Goal: Task Accomplishment & Management: Use online tool/utility

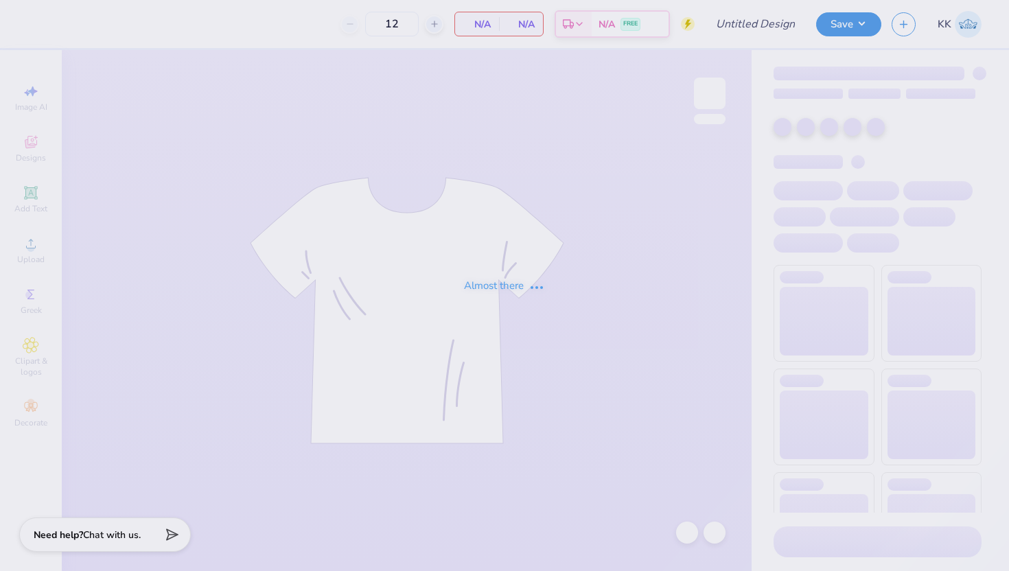
type input "TKE Bass Pro Shirts"
type input "70"
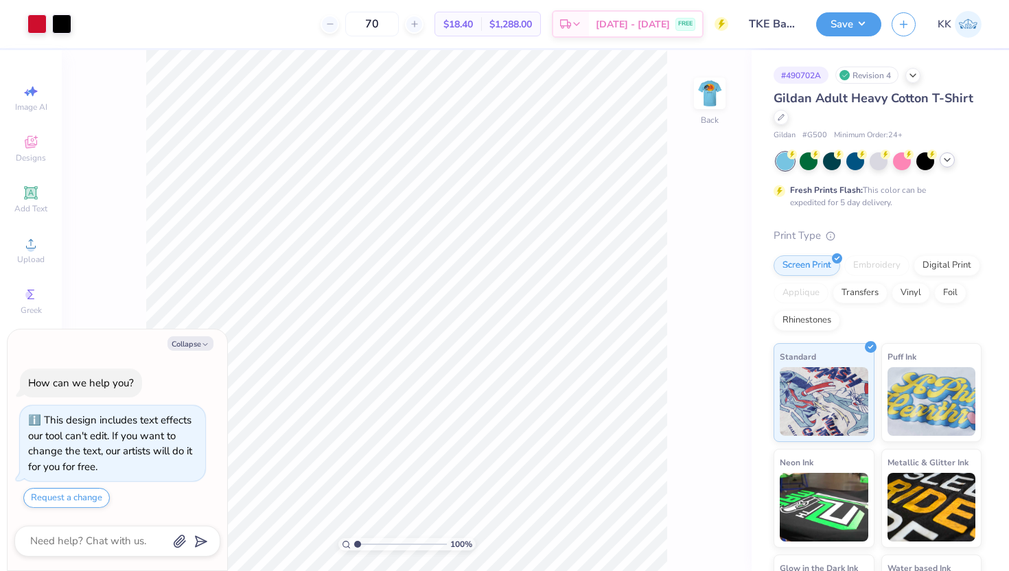
click at [951, 163] on icon at bounding box center [947, 159] width 11 height 11
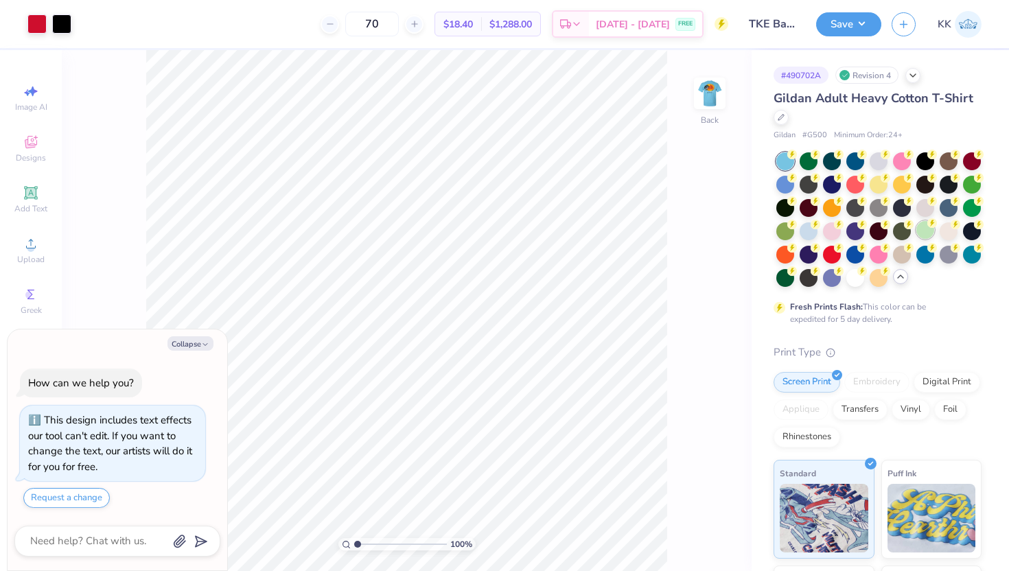
click at [929, 232] on div at bounding box center [925, 230] width 18 height 18
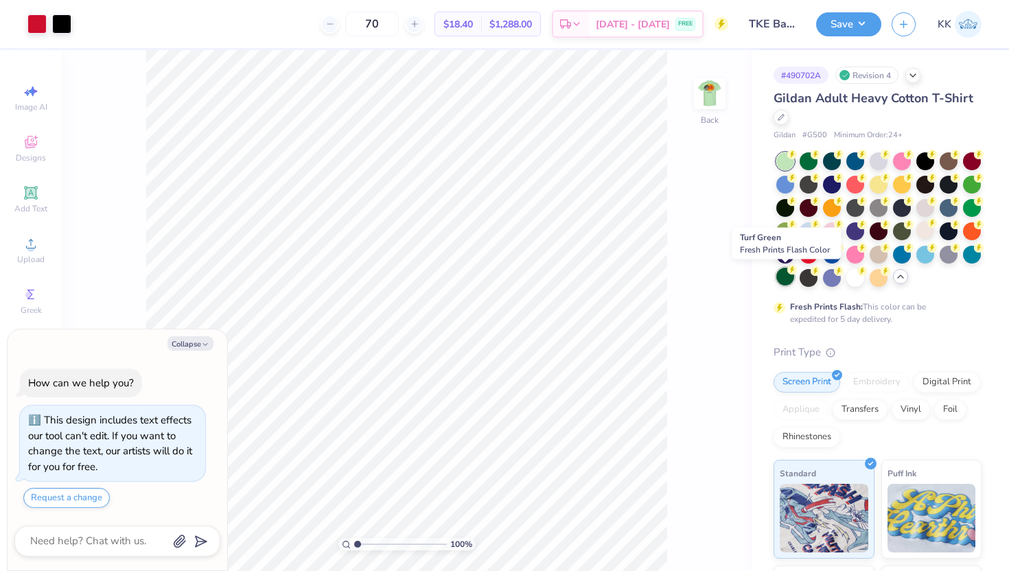
click at [784, 274] on div at bounding box center [785, 277] width 18 height 18
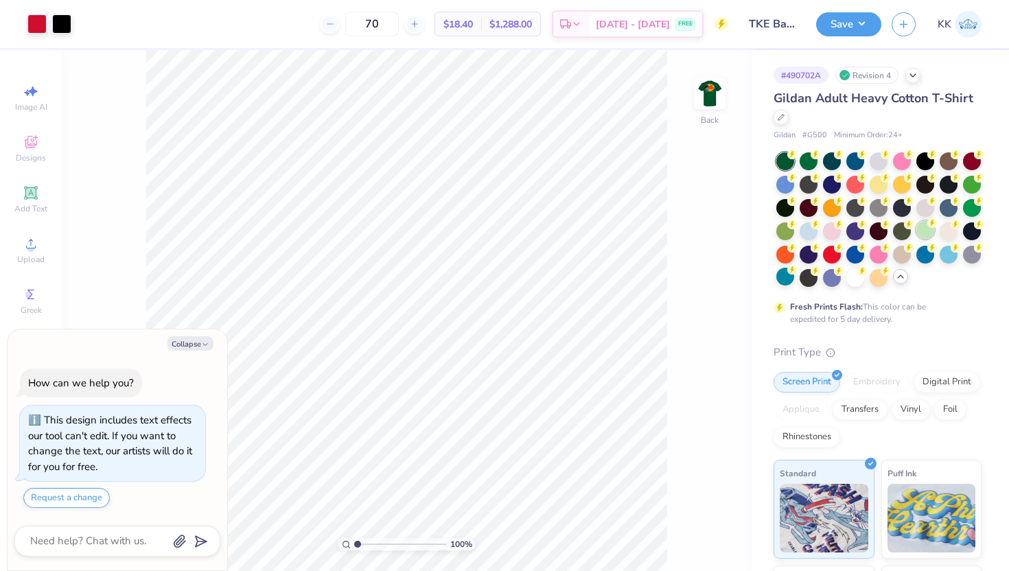
click at [926, 235] on div at bounding box center [925, 230] width 18 height 18
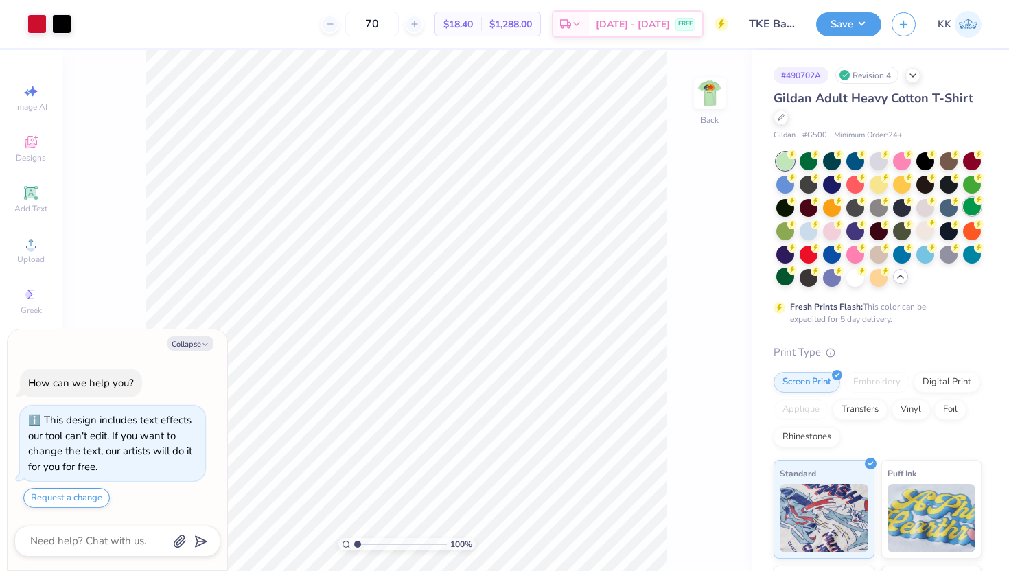
click at [969, 210] on div at bounding box center [972, 207] width 18 height 18
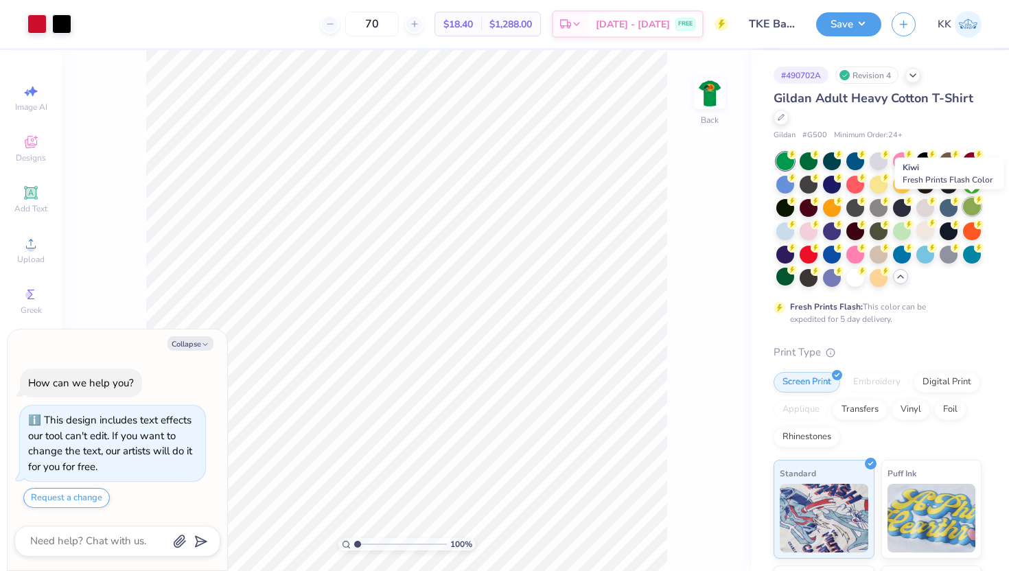
click at [972, 199] on div at bounding box center [972, 207] width 18 height 18
click at [923, 251] on div at bounding box center [925, 253] width 18 height 18
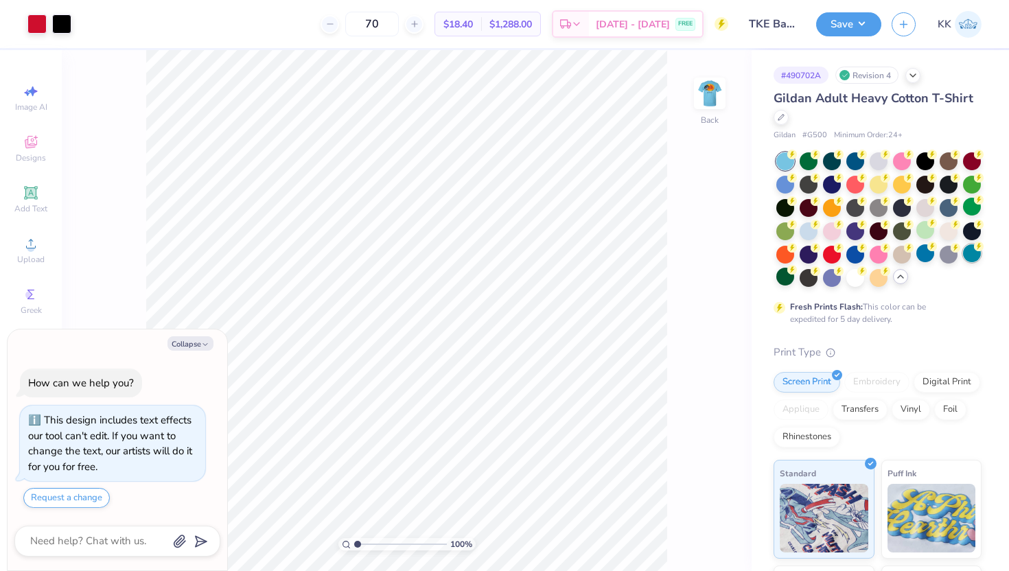
click at [967, 256] on div at bounding box center [972, 253] width 18 height 18
click at [784, 277] on div at bounding box center [785, 277] width 18 height 18
click at [815, 279] on div at bounding box center [809, 277] width 18 height 18
drag, startPoint x: 830, startPoint y: 279, endPoint x: 845, endPoint y: 279, distance: 15.1
click at [830, 279] on div at bounding box center [832, 278] width 18 height 18
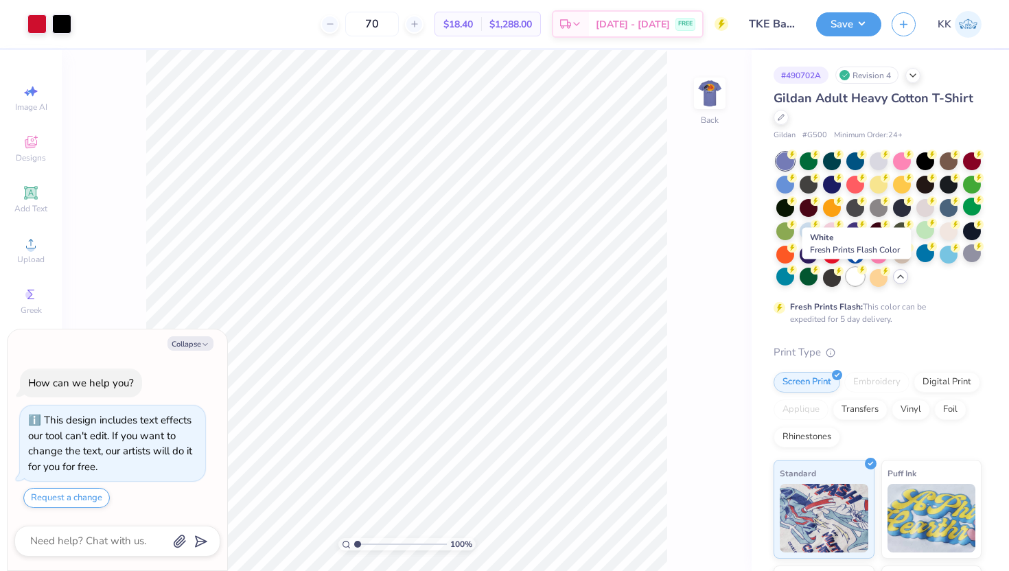
click at [852, 279] on div at bounding box center [855, 277] width 18 height 18
click at [871, 277] on div at bounding box center [879, 277] width 18 height 18
click at [780, 222] on div at bounding box center [785, 230] width 18 height 18
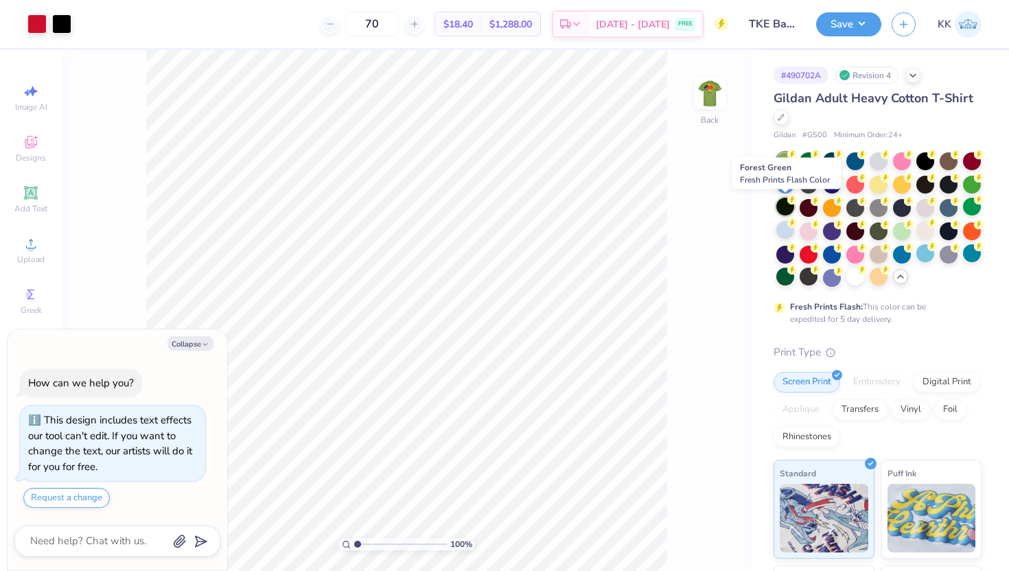
click at [783, 209] on div at bounding box center [785, 207] width 18 height 18
click at [786, 198] on div at bounding box center [785, 207] width 18 height 18
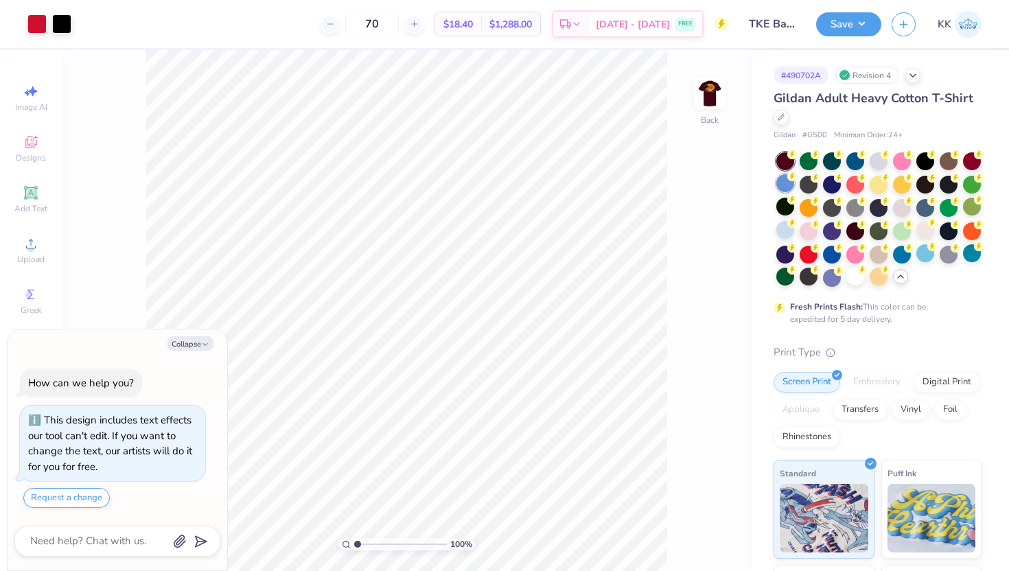
click at [782, 188] on div at bounding box center [785, 183] width 18 height 18
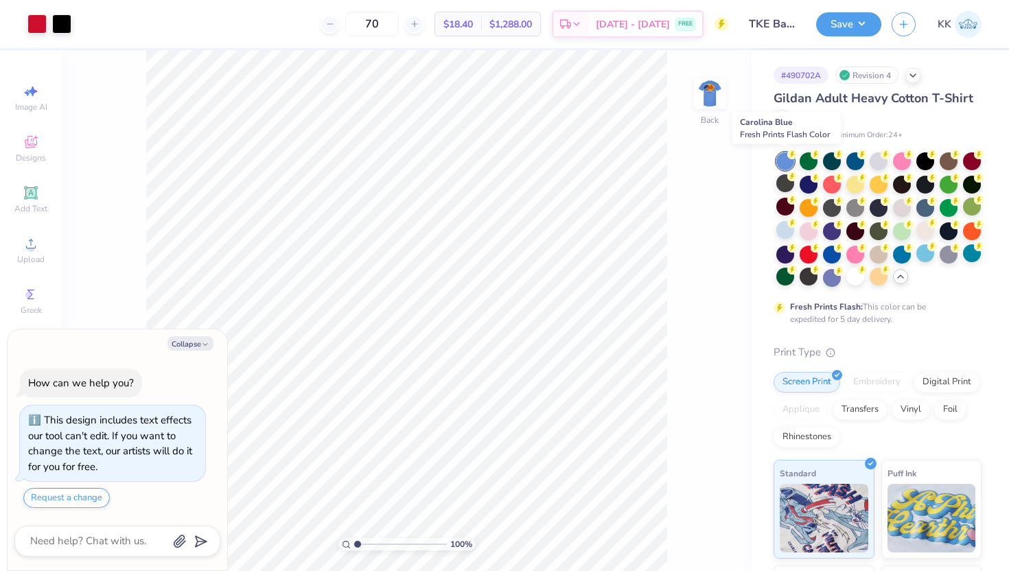
click at [784, 165] on div at bounding box center [785, 161] width 18 height 18
click at [807, 163] on div at bounding box center [809, 160] width 18 height 18
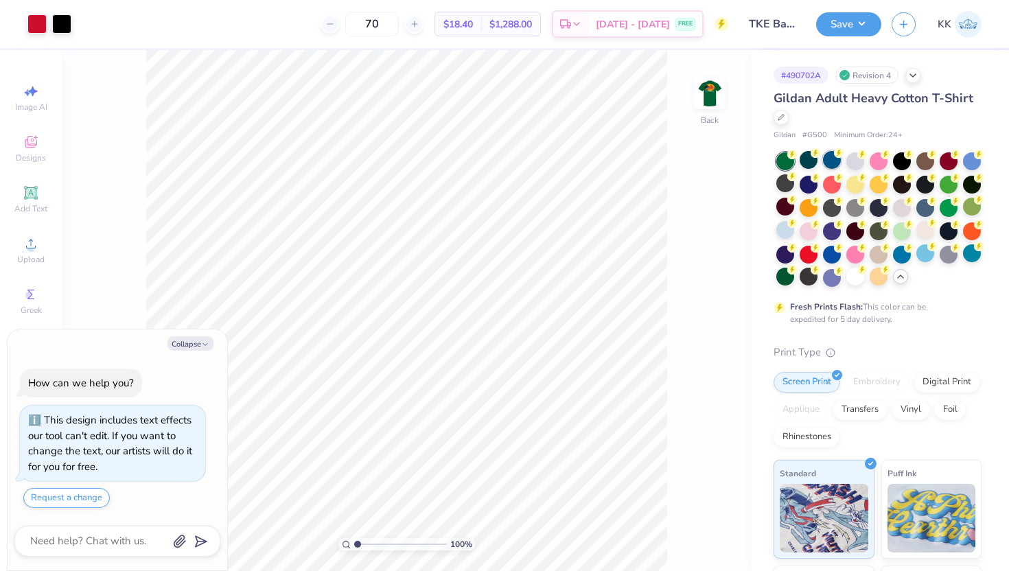
click at [830, 166] on div at bounding box center [832, 160] width 18 height 18
click at [791, 278] on div at bounding box center [785, 277] width 18 height 18
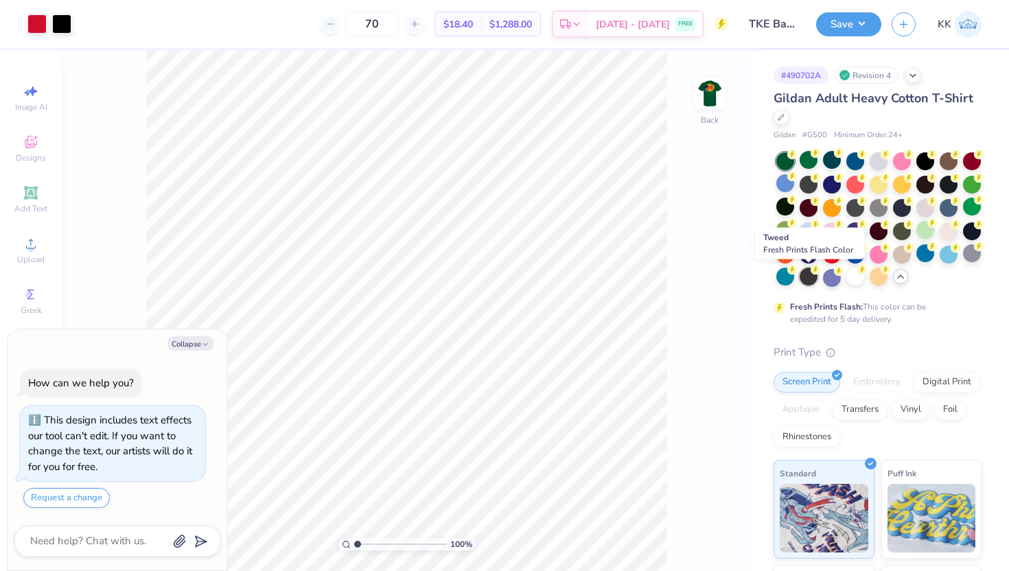
click at [806, 281] on div at bounding box center [809, 277] width 18 height 18
click at [829, 280] on div at bounding box center [832, 277] width 18 height 18
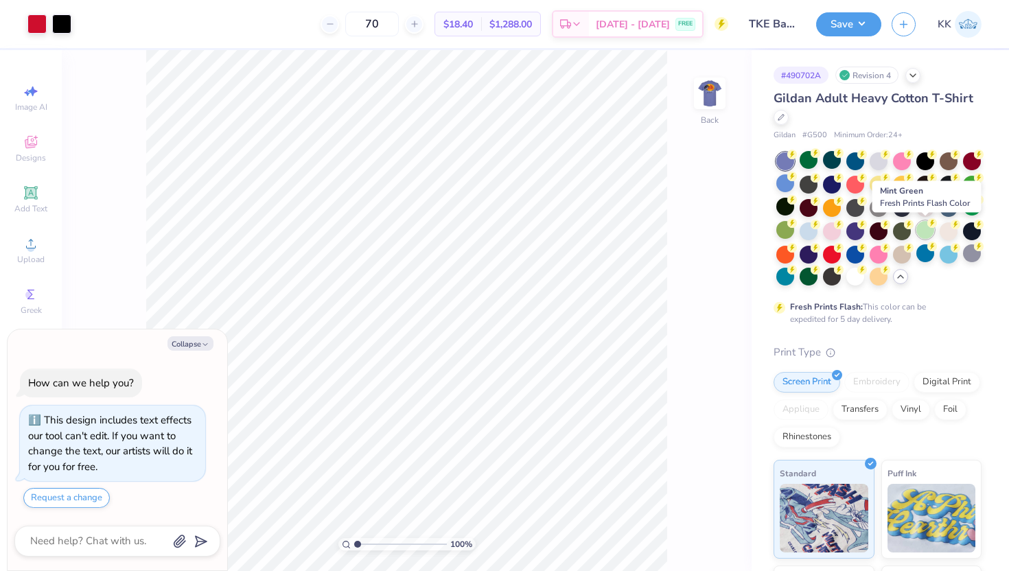
click at [929, 232] on div at bounding box center [925, 230] width 18 height 18
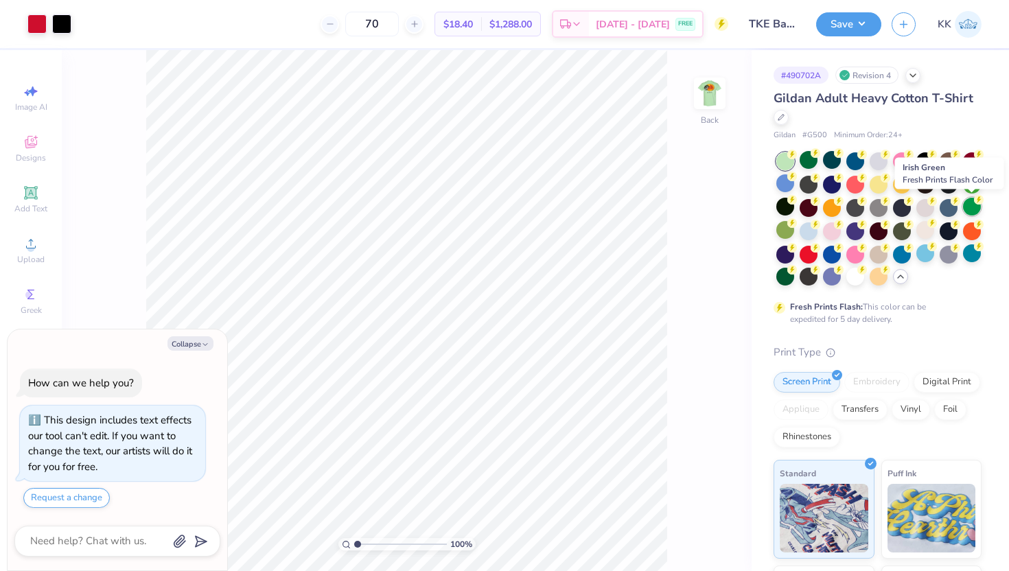
click at [797, 159] on circle at bounding box center [792, 155] width 10 height 10
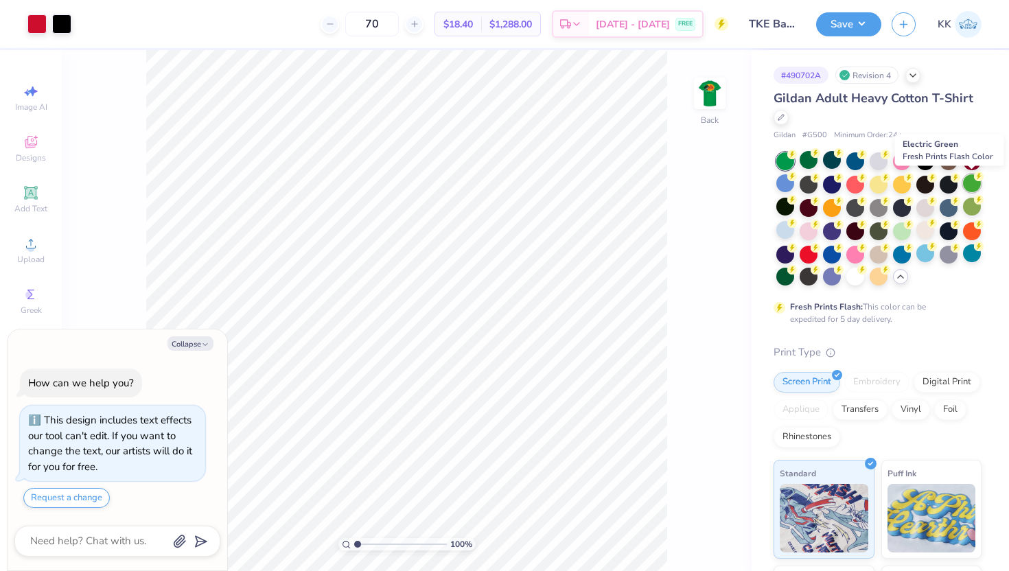
click at [973, 189] on div at bounding box center [972, 183] width 18 height 18
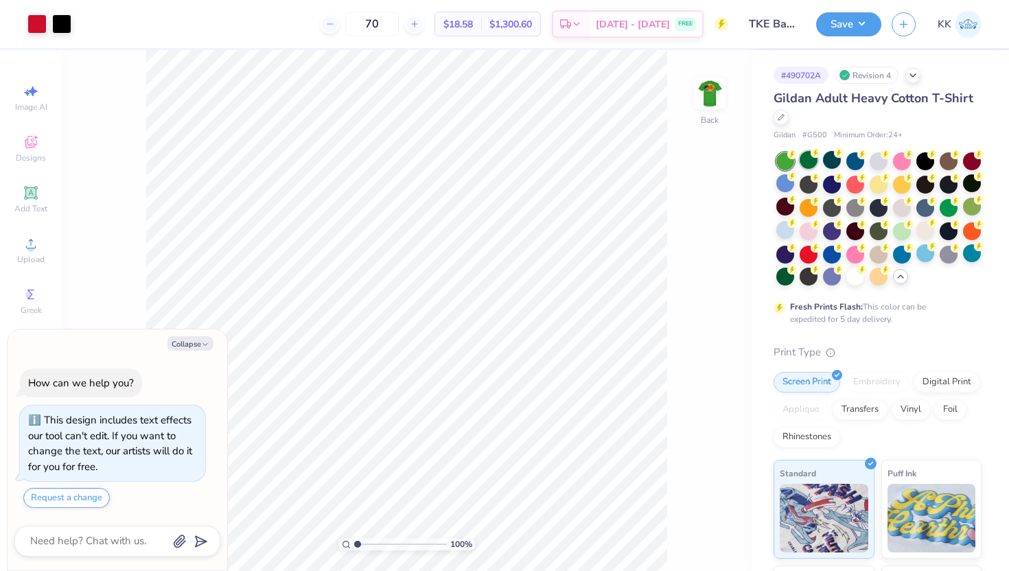
click at [807, 154] on div at bounding box center [809, 160] width 18 height 18
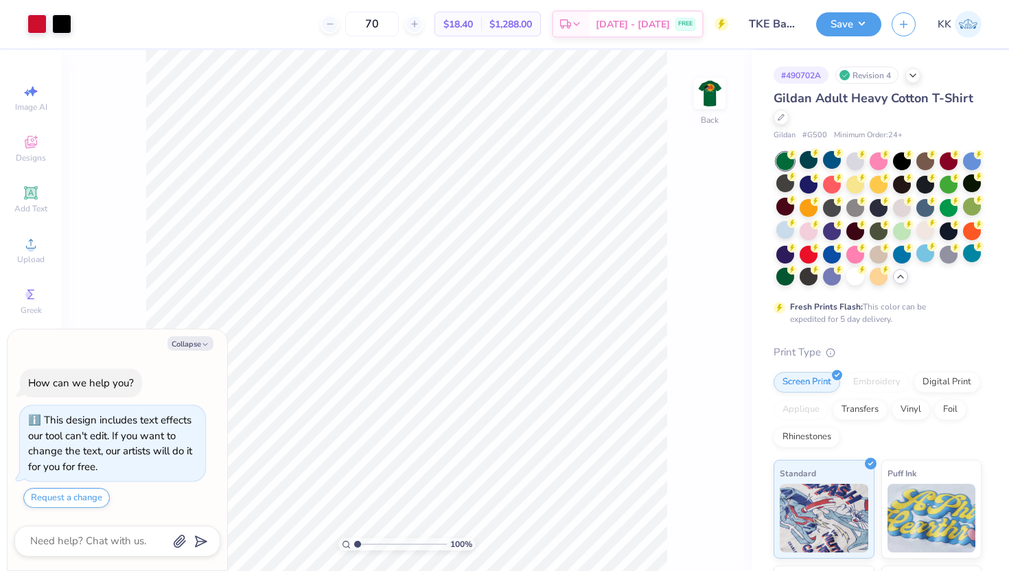
click at [845, 165] on div at bounding box center [878, 219] width 205 height 135
click at [834, 161] on div at bounding box center [832, 160] width 18 height 18
click at [924, 260] on div at bounding box center [925, 253] width 18 height 18
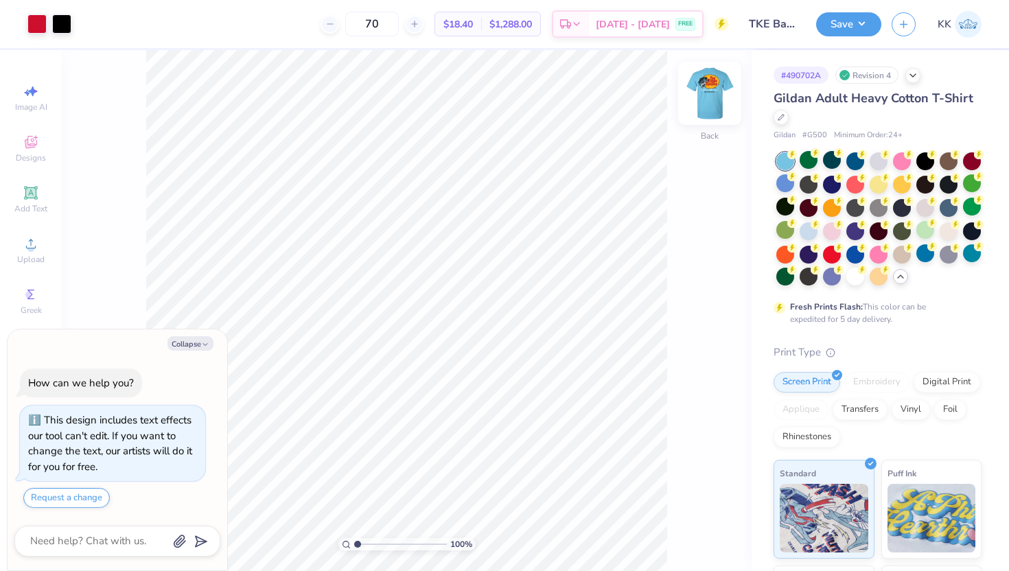
click at [701, 96] on img at bounding box center [709, 93] width 55 height 55
click at [699, 99] on img at bounding box center [709, 93] width 55 height 55
click at [699, 99] on img at bounding box center [709, 93] width 27 height 27
click at [964, 207] on div at bounding box center [972, 207] width 18 height 18
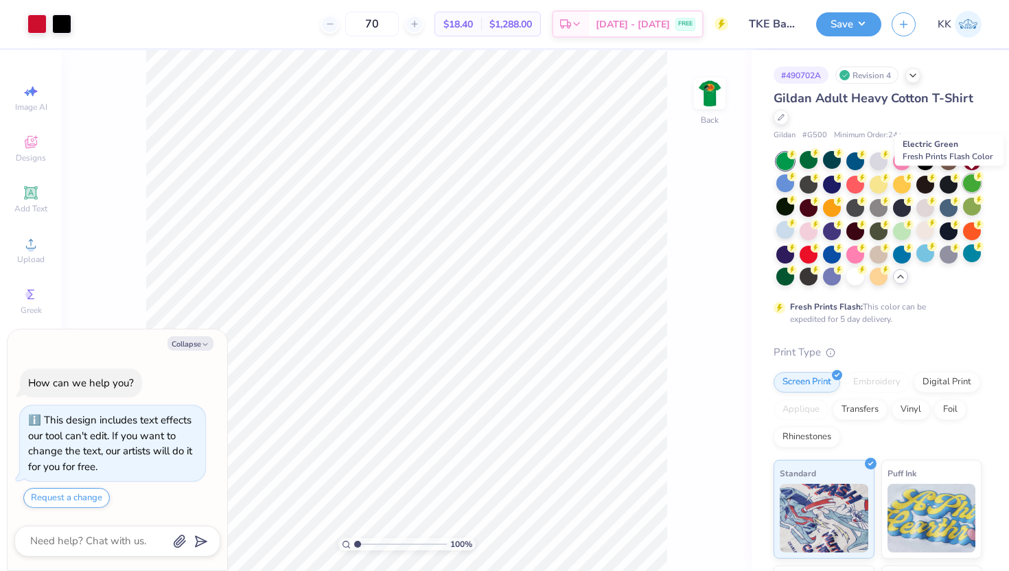
click at [968, 187] on div at bounding box center [972, 183] width 18 height 18
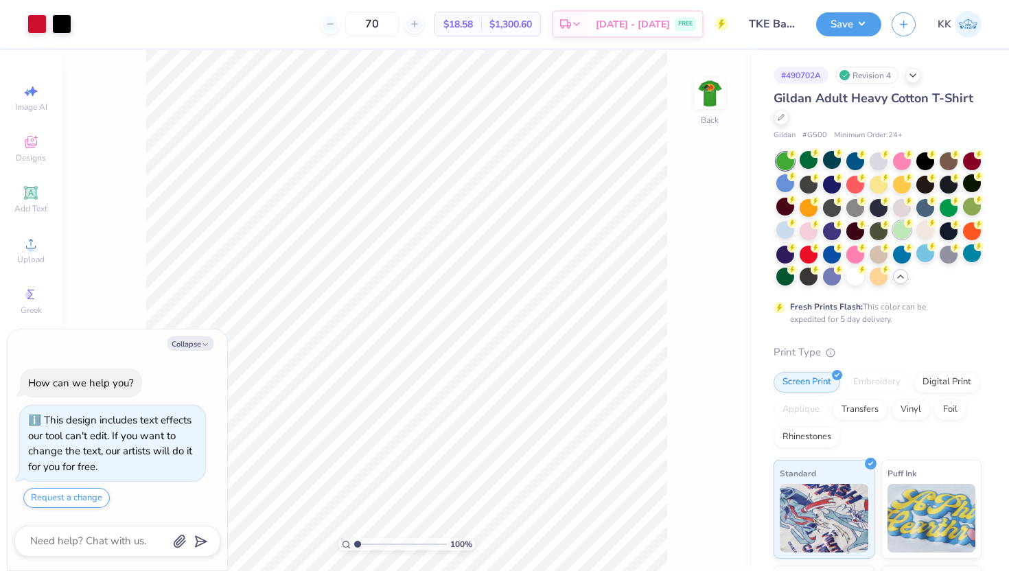
click at [898, 230] on div at bounding box center [902, 230] width 18 height 18
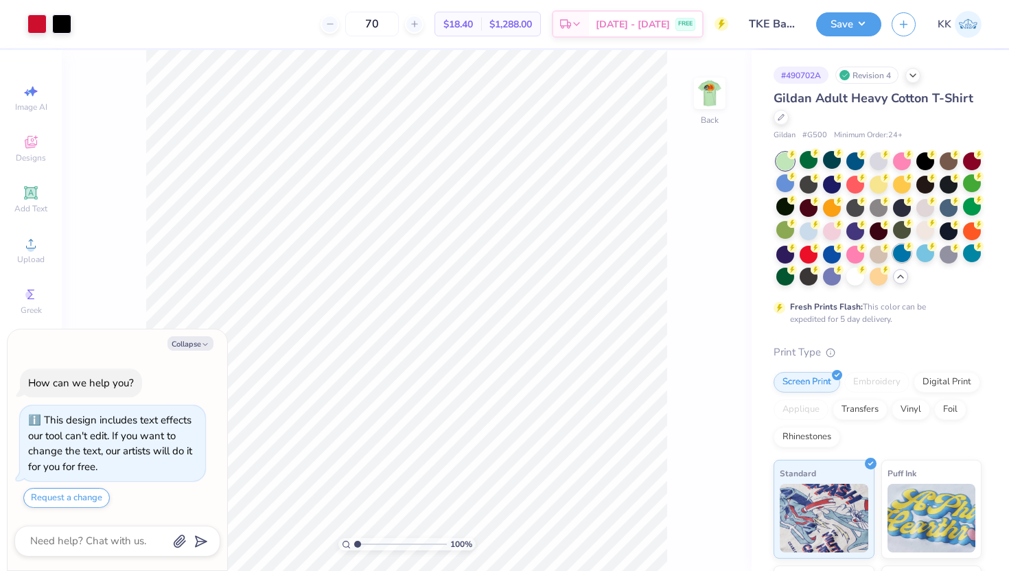
click at [904, 258] on div at bounding box center [902, 253] width 18 height 18
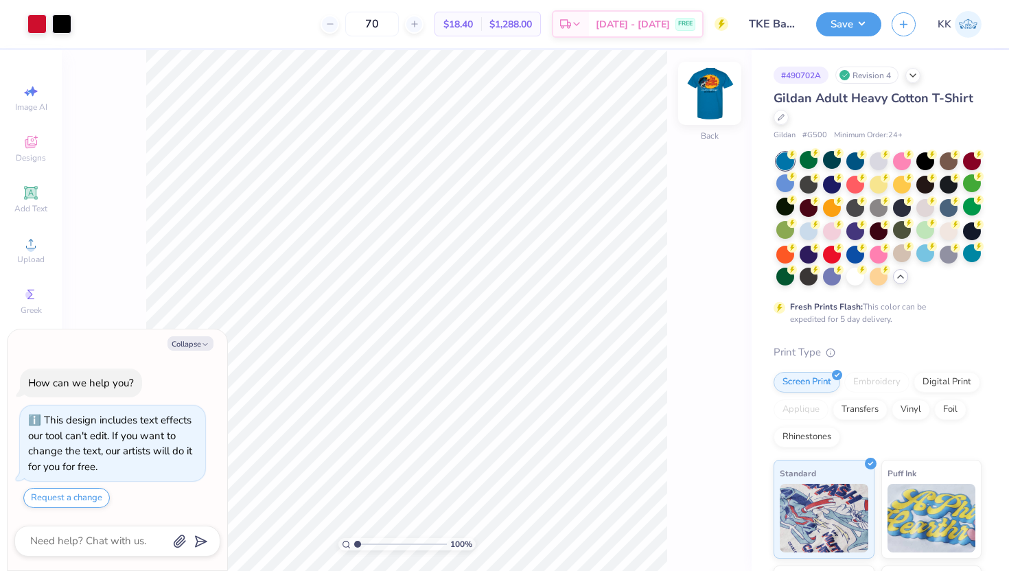
click at [716, 95] on img at bounding box center [709, 93] width 55 height 55
click at [716, 95] on img at bounding box center [709, 93] width 27 height 27
click at [931, 251] on div at bounding box center [925, 253] width 18 height 18
click at [809, 231] on div at bounding box center [809, 230] width 18 height 18
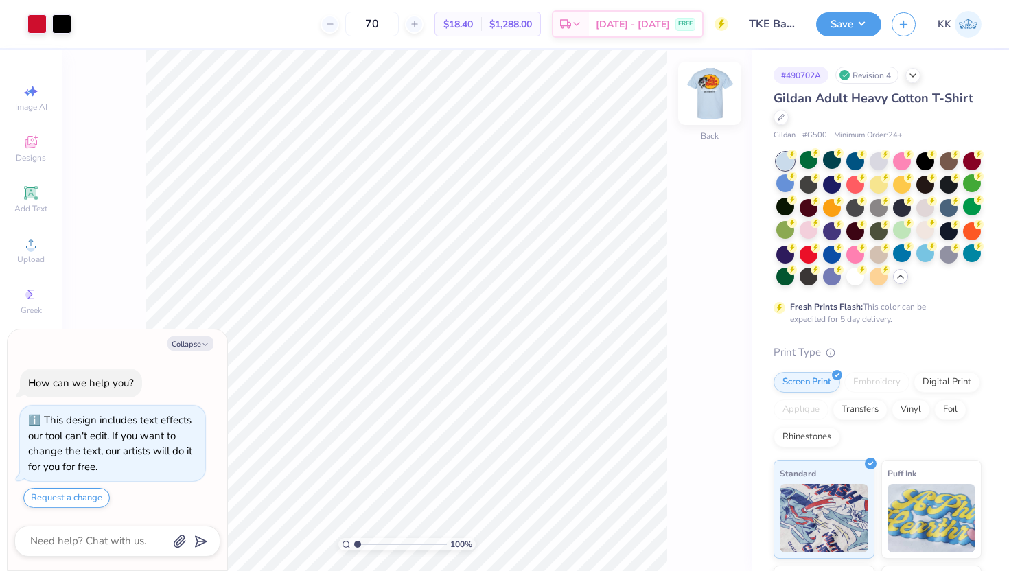
click at [712, 96] on img at bounding box center [709, 93] width 55 height 55
click at [712, 96] on img at bounding box center [709, 93] width 27 height 27
click at [918, 256] on div at bounding box center [925, 253] width 18 height 18
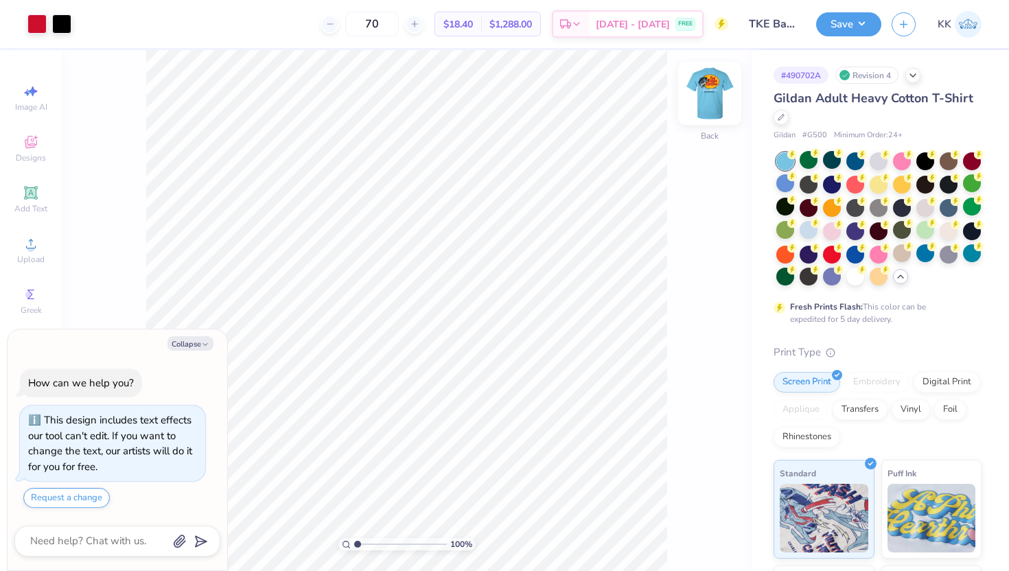
click at [710, 92] on img at bounding box center [709, 93] width 55 height 55
click at [710, 92] on img at bounding box center [709, 93] width 27 height 27
click at [829, 181] on div at bounding box center [832, 183] width 18 height 18
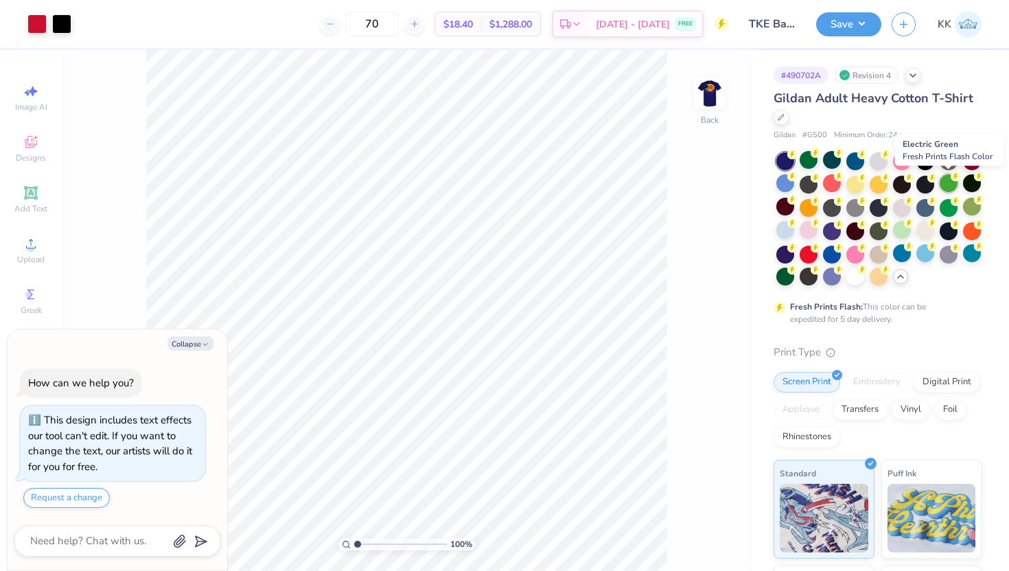
click at [947, 189] on div at bounding box center [949, 183] width 18 height 18
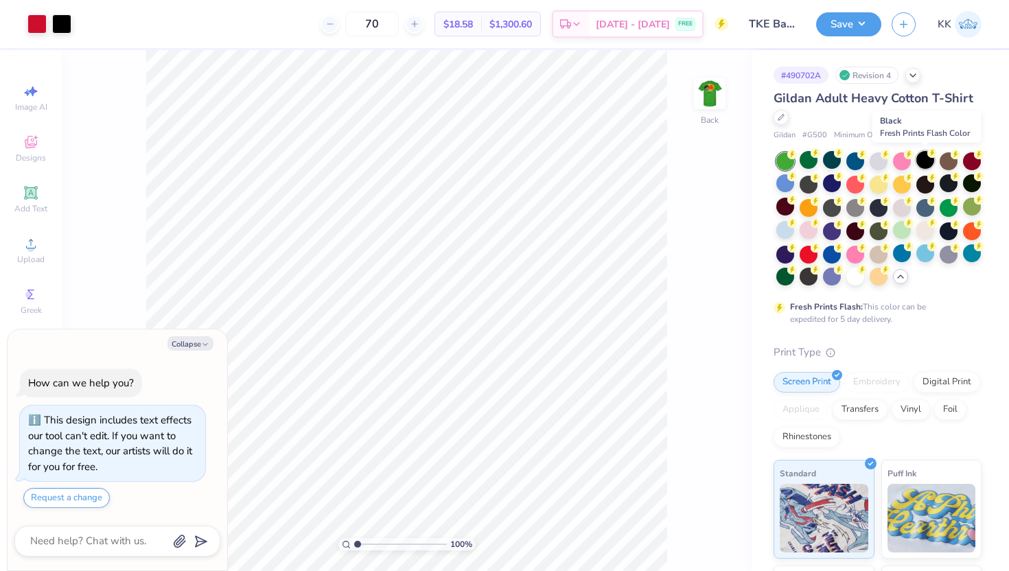
click at [921, 165] on div at bounding box center [925, 160] width 18 height 18
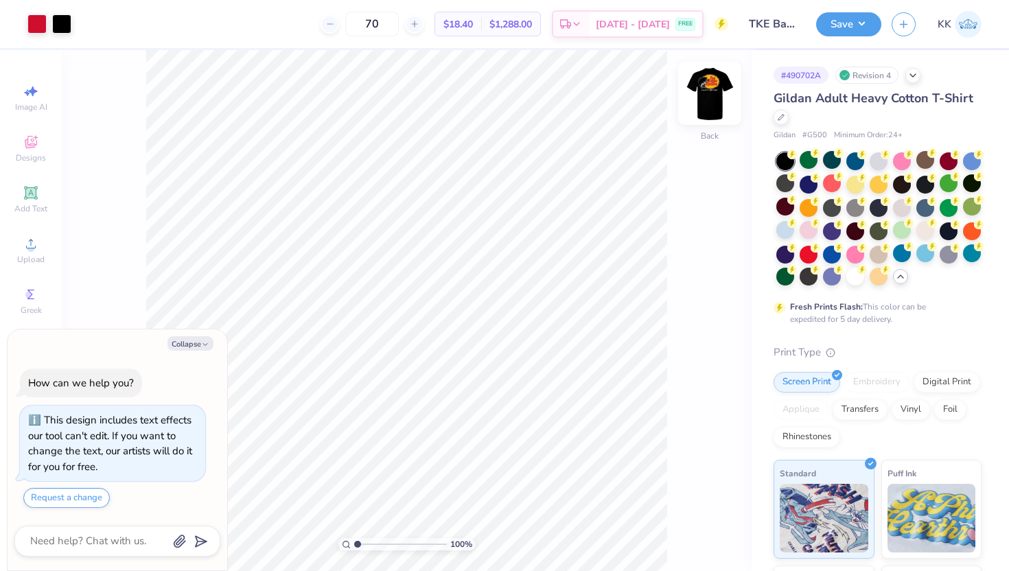
click at [714, 101] on img at bounding box center [709, 93] width 55 height 55
click at [714, 102] on img at bounding box center [709, 93] width 55 height 55
click at [932, 261] on div at bounding box center [878, 219] width 205 height 135
click at [928, 259] on div at bounding box center [925, 253] width 18 height 18
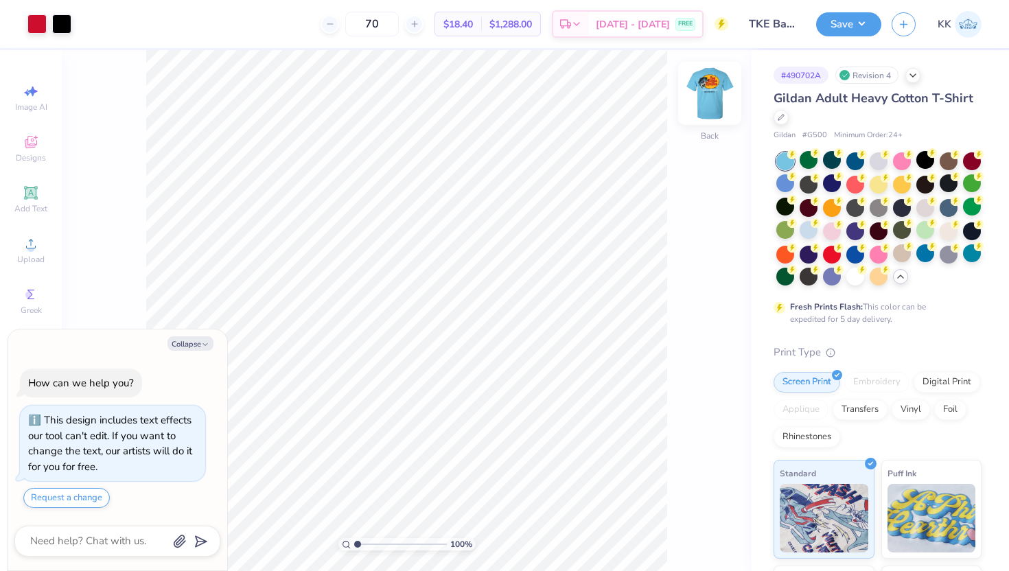
click at [721, 81] on img at bounding box center [709, 93] width 55 height 55
type textarea "x"
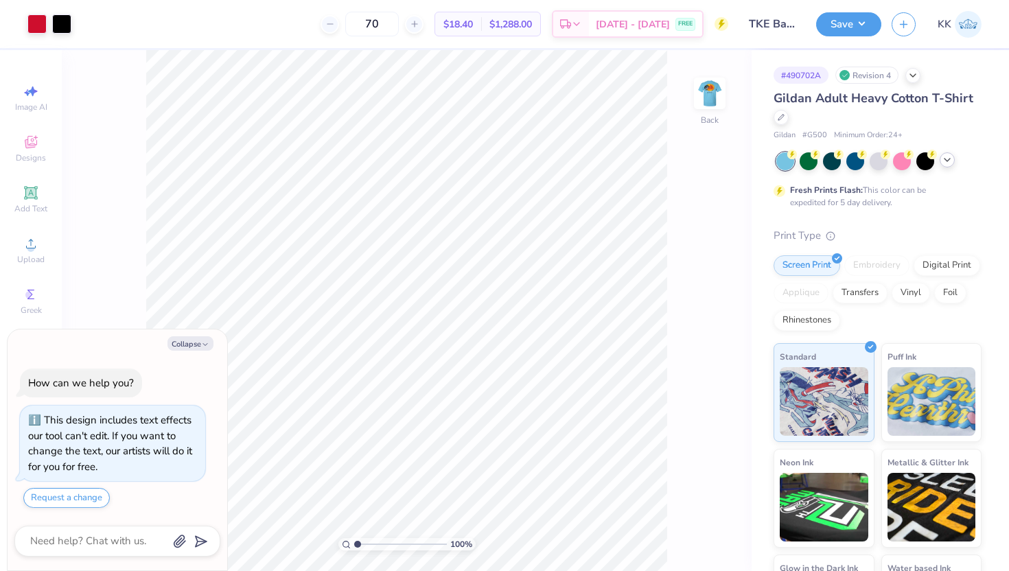
click at [944, 156] on icon at bounding box center [947, 159] width 11 height 11
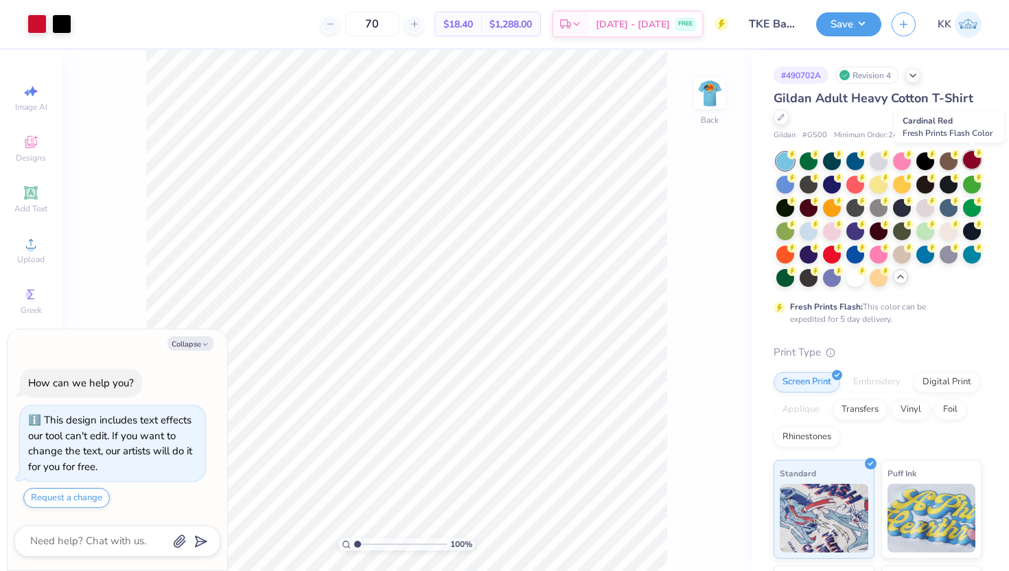
click at [971, 153] on div at bounding box center [972, 160] width 18 height 18
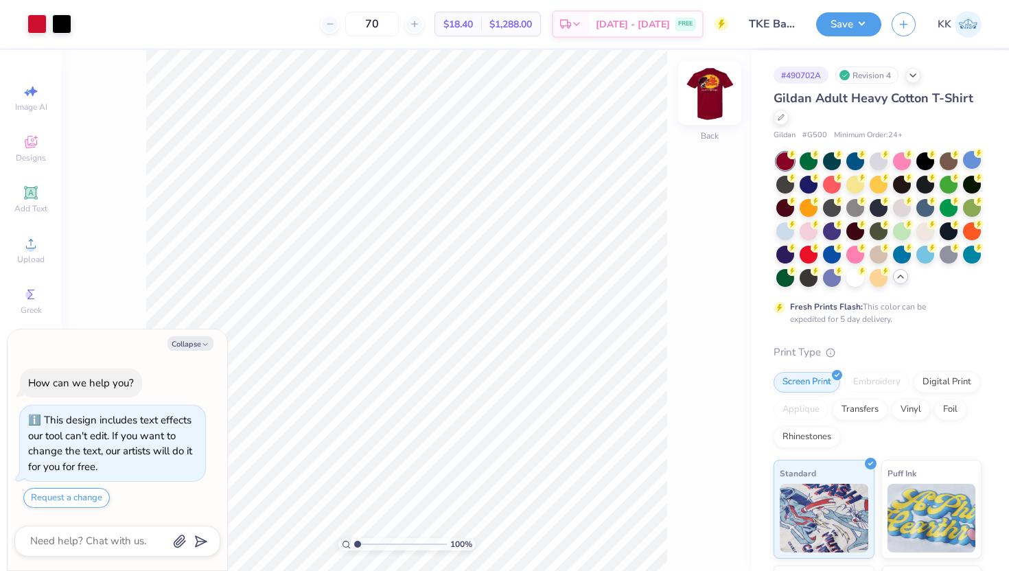
click at [717, 93] on img at bounding box center [709, 93] width 55 height 55
click at [717, 93] on img at bounding box center [709, 93] width 27 height 27
click at [778, 208] on div at bounding box center [785, 207] width 18 height 18
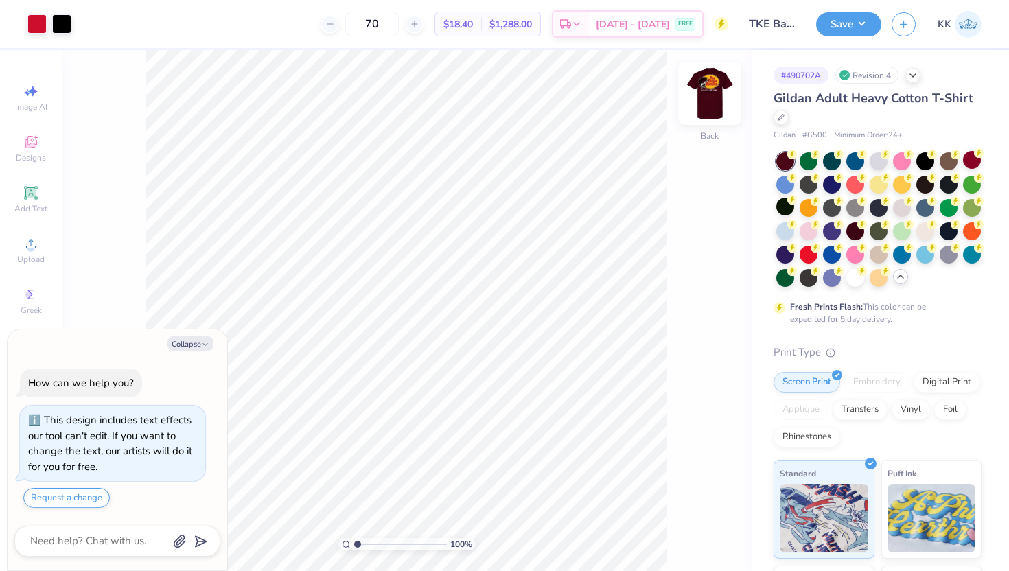
click at [695, 98] on img at bounding box center [709, 93] width 55 height 55
click at [696, 98] on img at bounding box center [709, 93] width 27 height 27
click at [806, 247] on div at bounding box center [809, 253] width 18 height 18
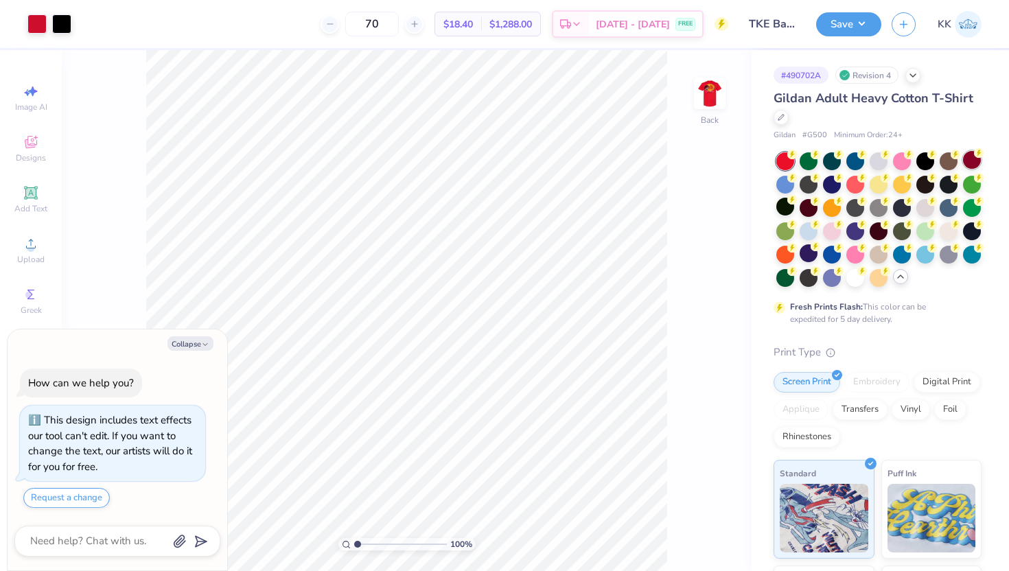
click at [973, 161] on div at bounding box center [972, 160] width 18 height 18
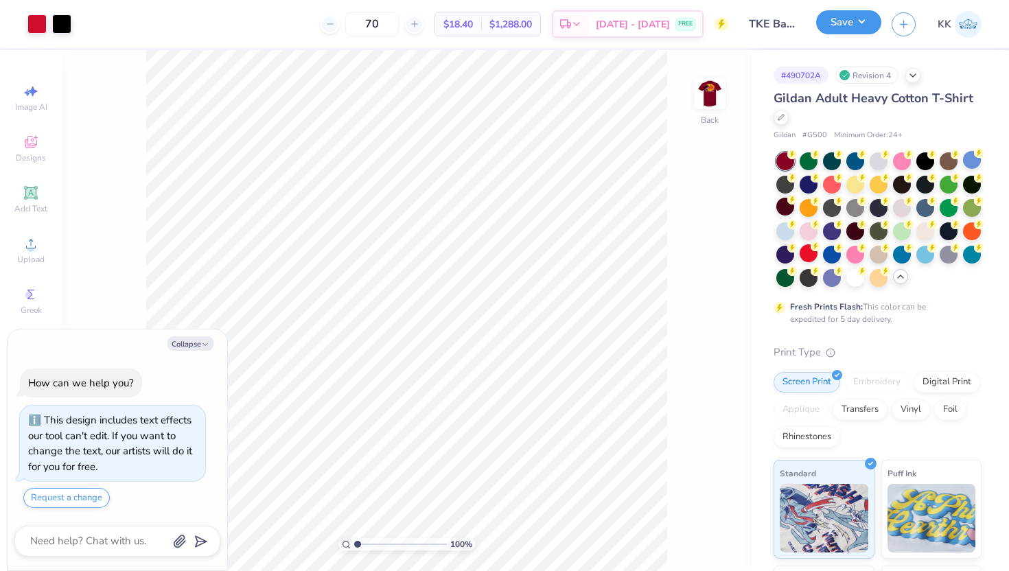
click at [839, 32] on button "Save" at bounding box center [848, 22] width 65 height 24
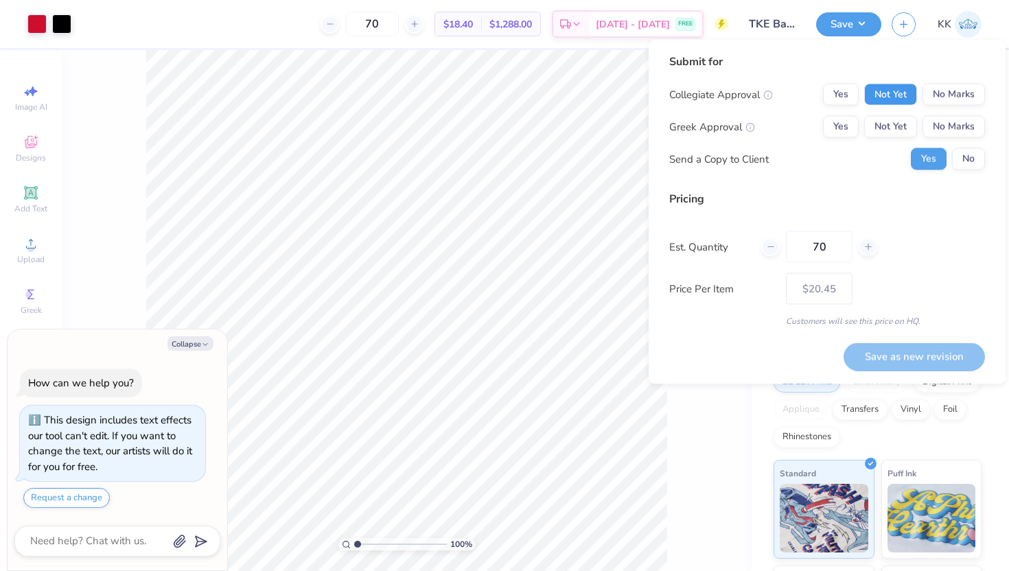
click at [893, 92] on button "Not Yet" at bounding box center [890, 95] width 53 height 22
click at [893, 113] on div "Collegiate Approval Yes Not Yet No Marks Greek Approval Yes Not Yet No Marks Se…" at bounding box center [827, 127] width 316 height 86
click at [889, 121] on button "Not Yet" at bounding box center [890, 127] width 53 height 22
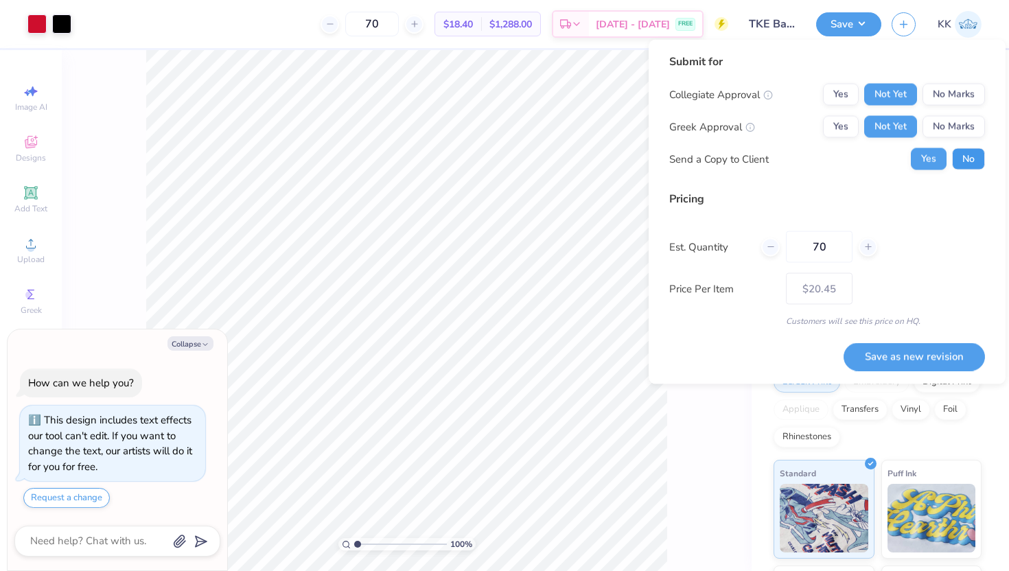
click at [962, 156] on button "No" at bounding box center [968, 159] width 33 height 22
type textarea "x"
click at [882, 362] on button "Save as new revision" at bounding box center [914, 356] width 141 height 28
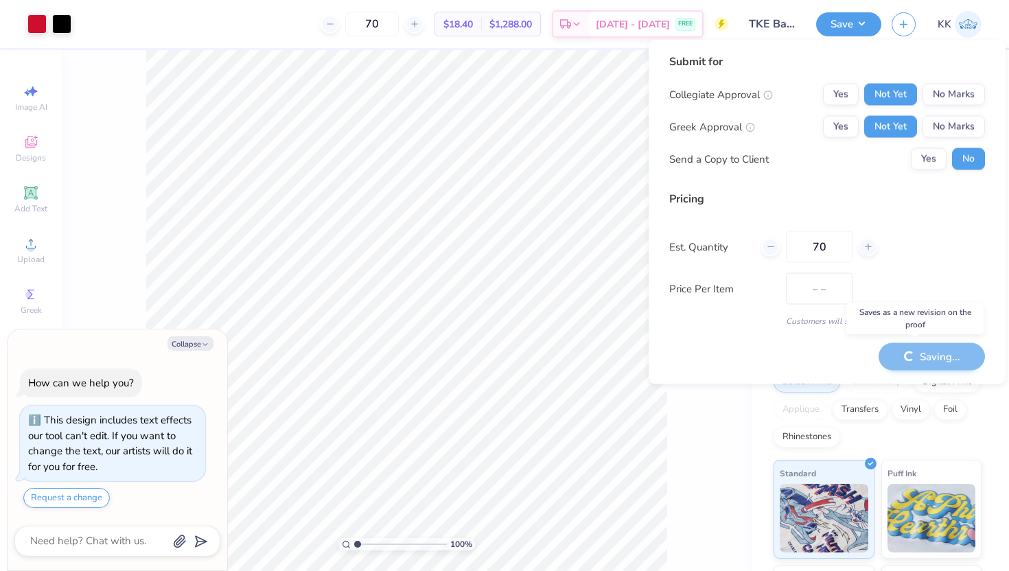
type input "$20.45"
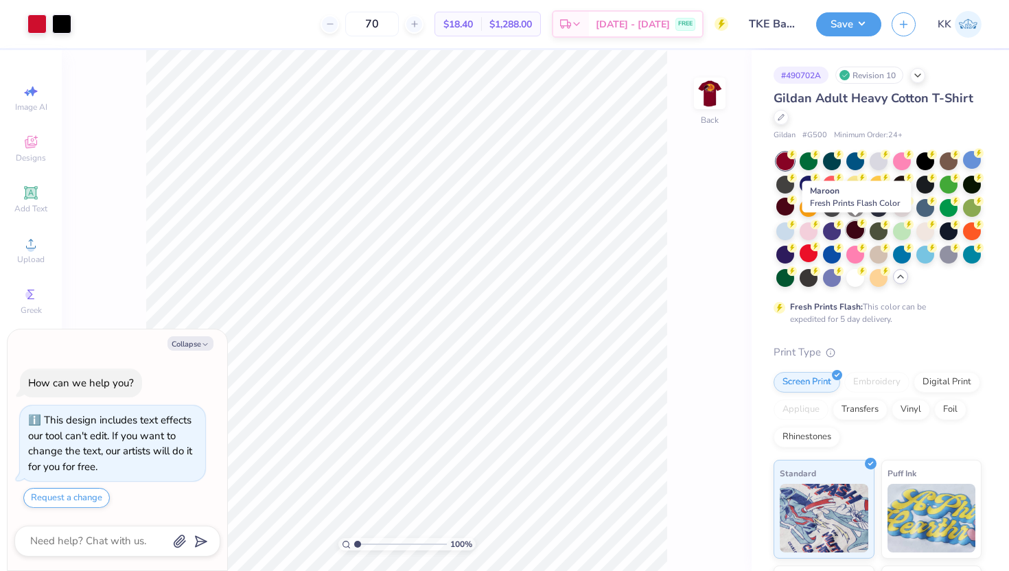
click at [851, 228] on div at bounding box center [855, 230] width 18 height 18
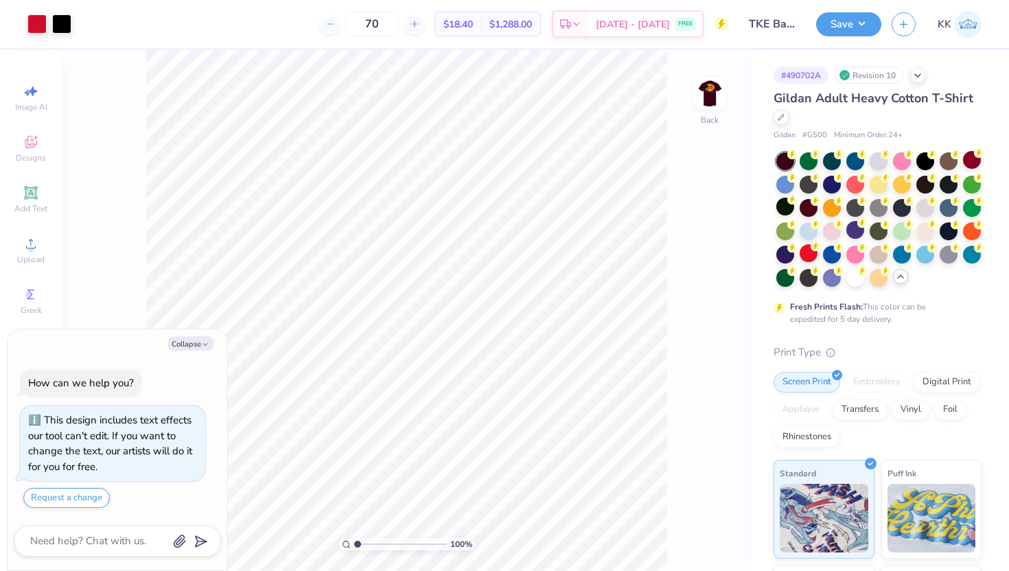
drag, startPoint x: 896, startPoint y: 240, endPoint x: 868, endPoint y: 209, distance: 42.2
click at [896, 240] on div at bounding box center [878, 219] width 205 height 135
click at [970, 162] on div at bounding box center [972, 160] width 18 height 18
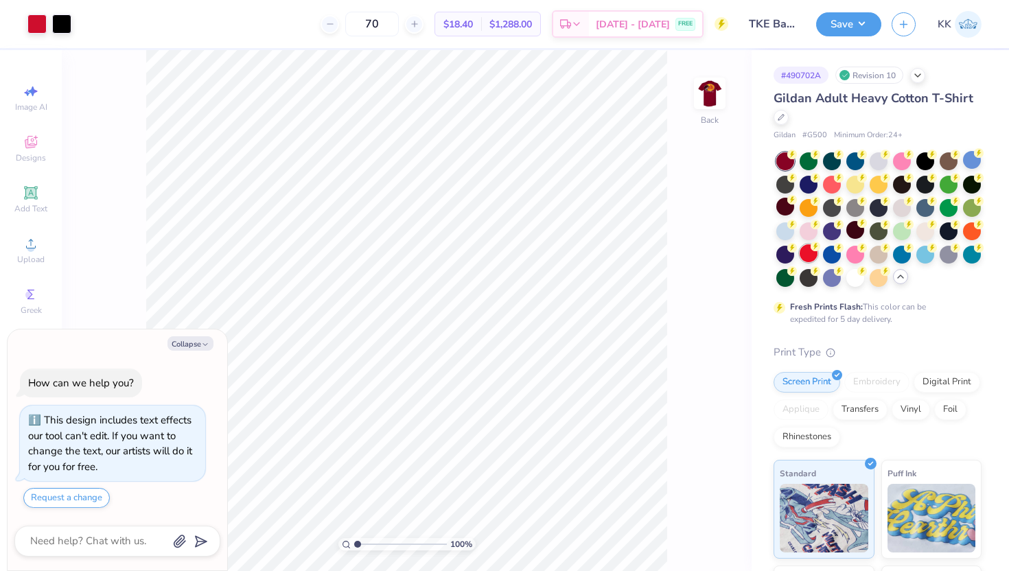
click at [811, 255] on div at bounding box center [809, 253] width 18 height 18
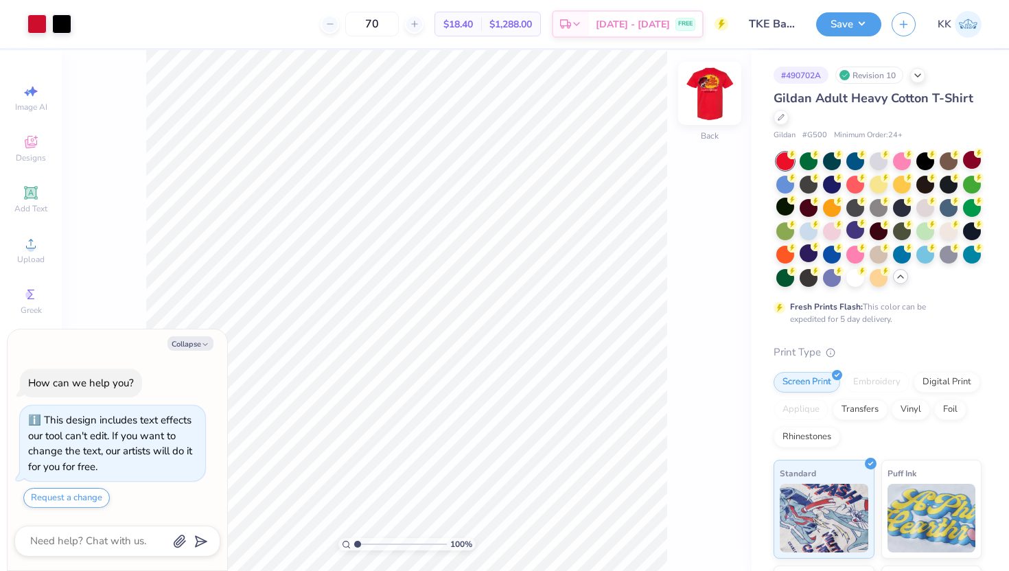
click at [717, 93] on img at bounding box center [709, 93] width 55 height 55
click at [717, 93] on img at bounding box center [709, 93] width 27 height 27
click at [717, 99] on img at bounding box center [709, 93] width 55 height 55
click at [717, 99] on img at bounding box center [709, 93] width 27 height 27
click at [971, 161] on div at bounding box center [972, 160] width 18 height 18
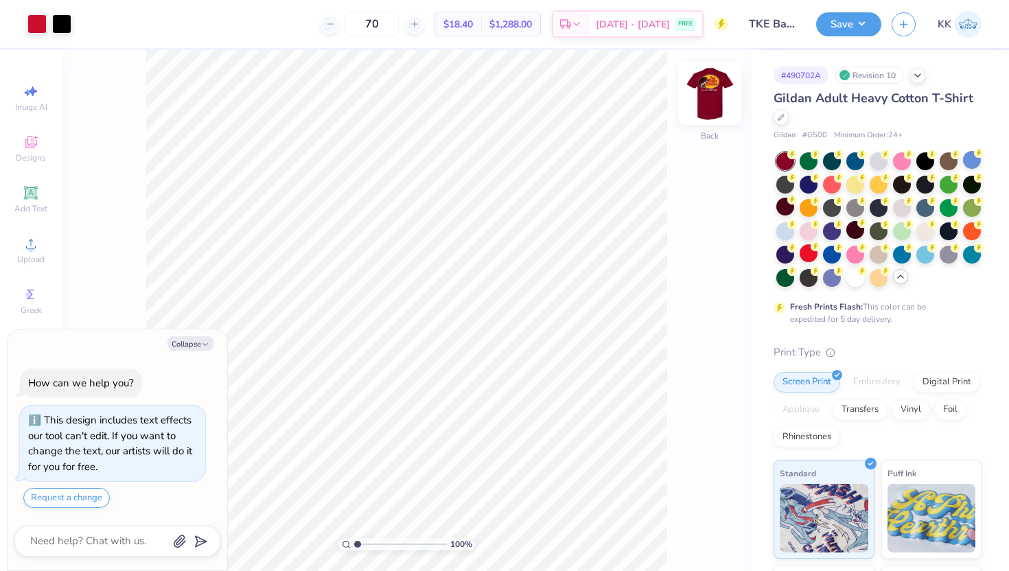
click at [702, 78] on img at bounding box center [709, 93] width 55 height 55
click at [702, 80] on img at bounding box center [709, 93] width 27 height 27
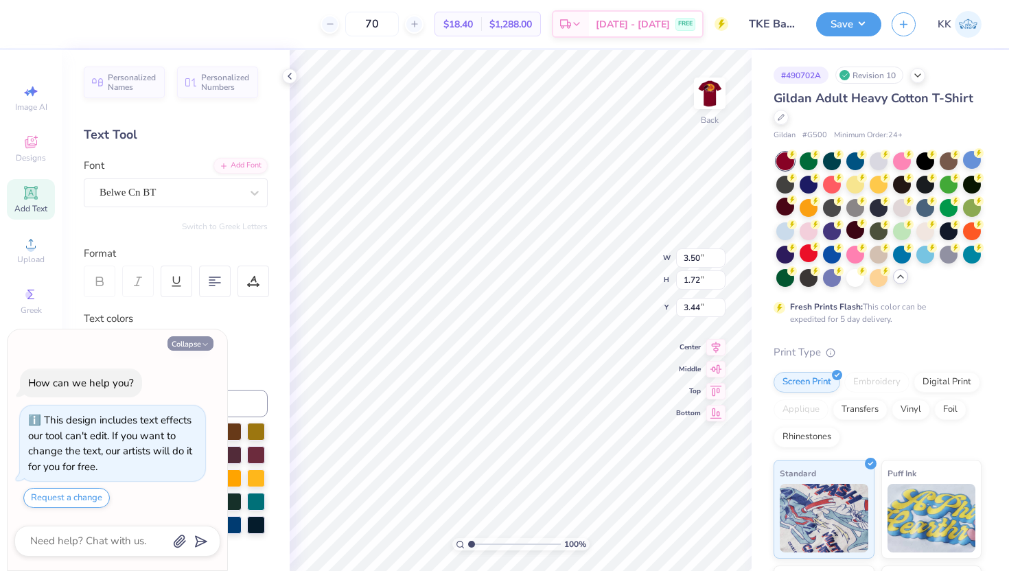
click at [212, 342] on button "Collapse" at bounding box center [190, 343] width 46 height 14
type textarea "x"
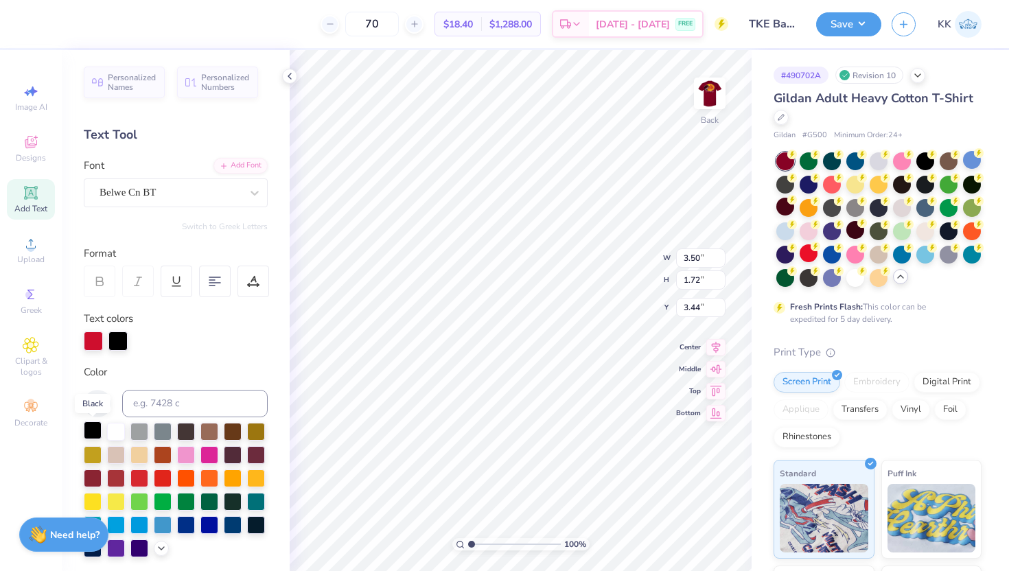
click at [90, 437] on div at bounding box center [93, 430] width 18 height 18
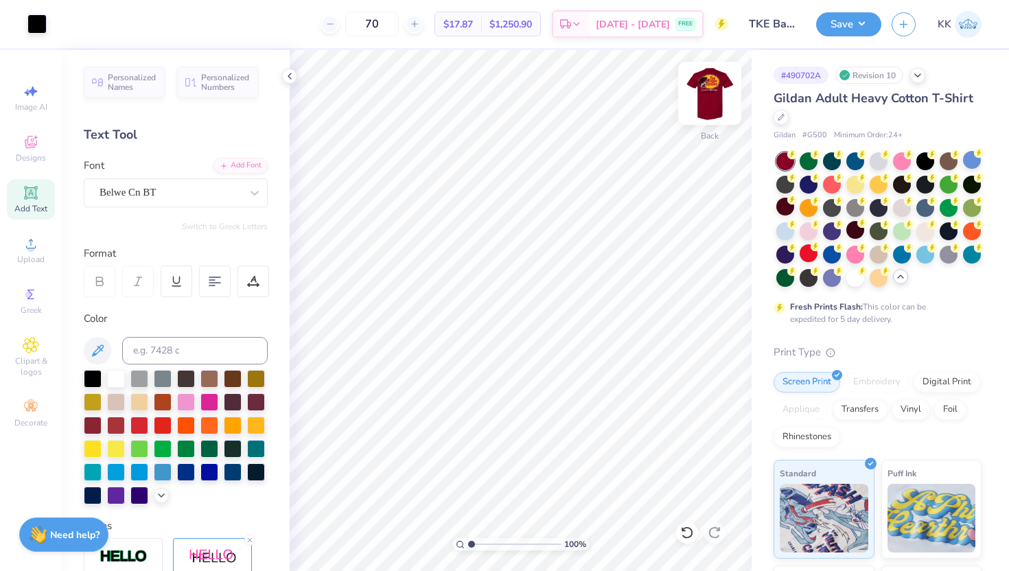
click at [704, 95] on img at bounding box center [709, 93] width 55 height 55
click at [704, 95] on img at bounding box center [709, 93] width 27 height 27
click at [290, 74] on icon at bounding box center [289, 76] width 11 height 11
click at [286, 79] on icon at bounding box center [289, 76] width 11 height 11
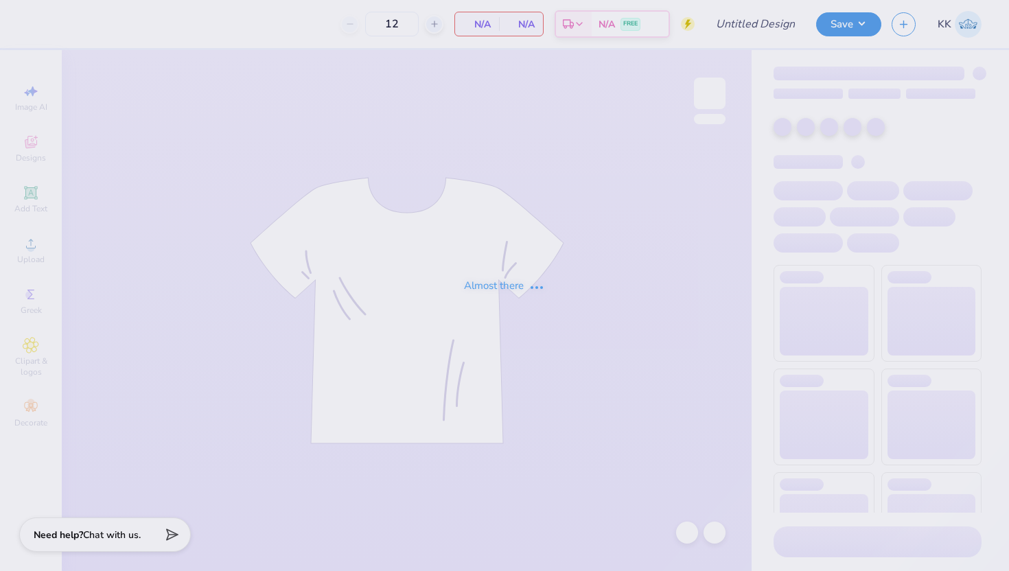
type input "TKE Bass Pro Shirts"
type input "70"
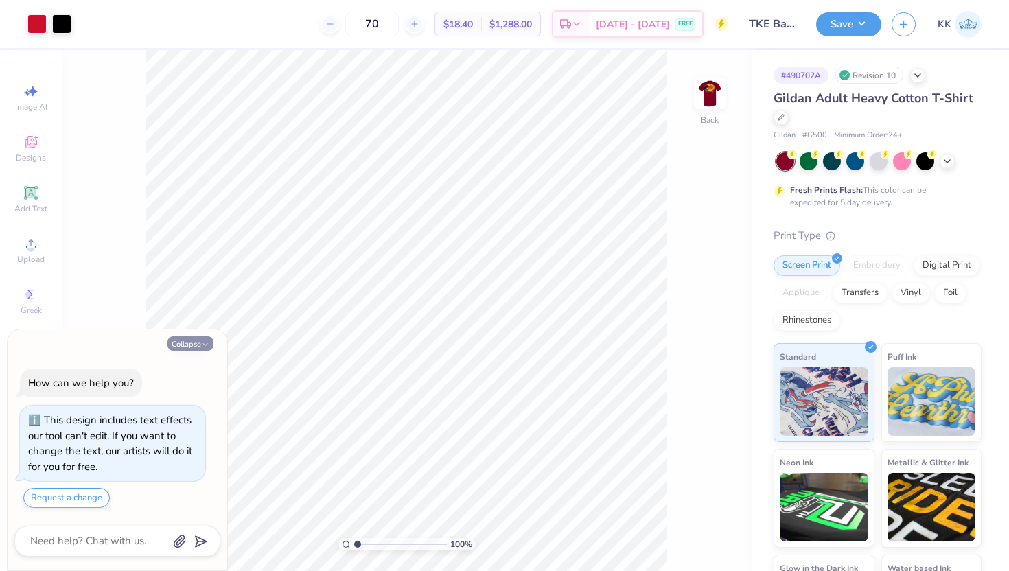
click at [191, 343] on button "Collapse" at bounding box center [190, 343] width 46 height 14
type textarea "x"
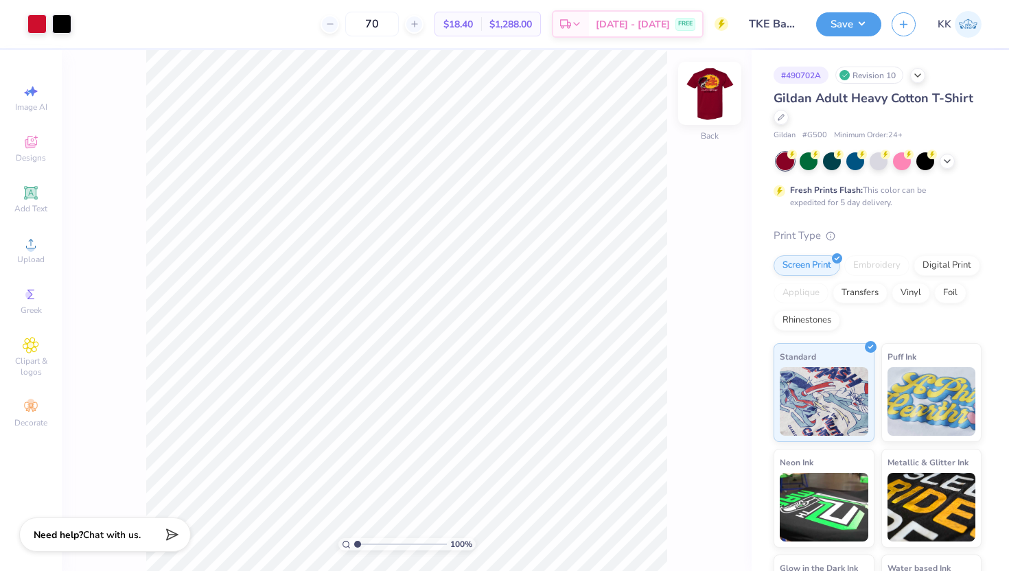
click at [709, 88] on img at bounding box center [709, 93] width 55 height 55
click at [709, 88] on img at bounding box center [709, 93] width 27 height 27
click at [712, 103] on img at bounding box center [709, 93] width 55 height 55
click at [712, 103] on img at bounding box center [709, 93] width 27 height 27
click at [701, 78] on img at bounding box center [709, 93] width 55 height 55
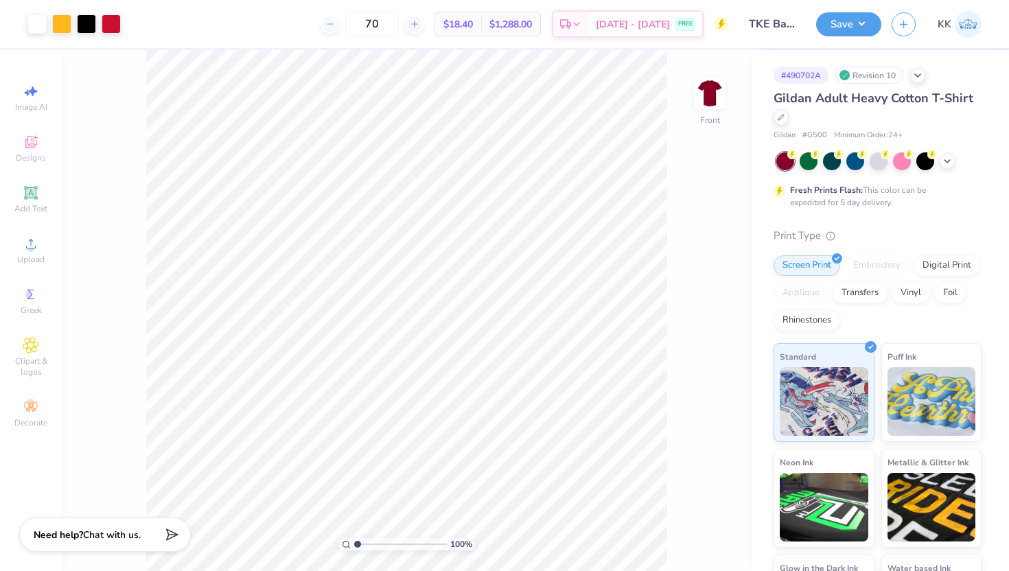
click at [701, 80] on img at bounding box center [709, 93] width 27 height 27
click at [37, 25] on div at bounding box center [36, 22] width 19 height 19
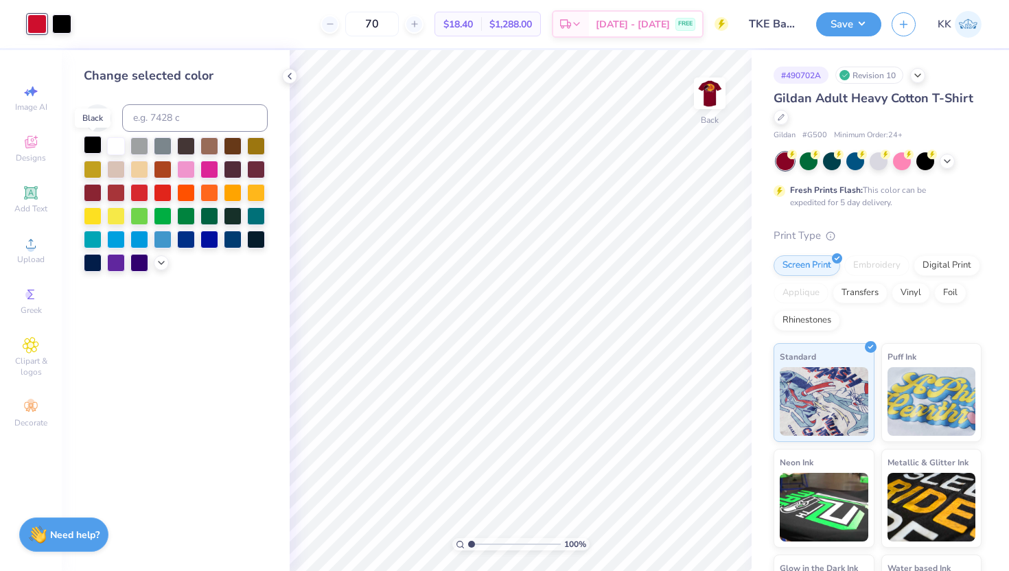
click at [91, 147] on div at bounding box center [93, 145] width 18 height 18
click at [287, 75] on icon at bounding box center [289, 76] width 11 height 11
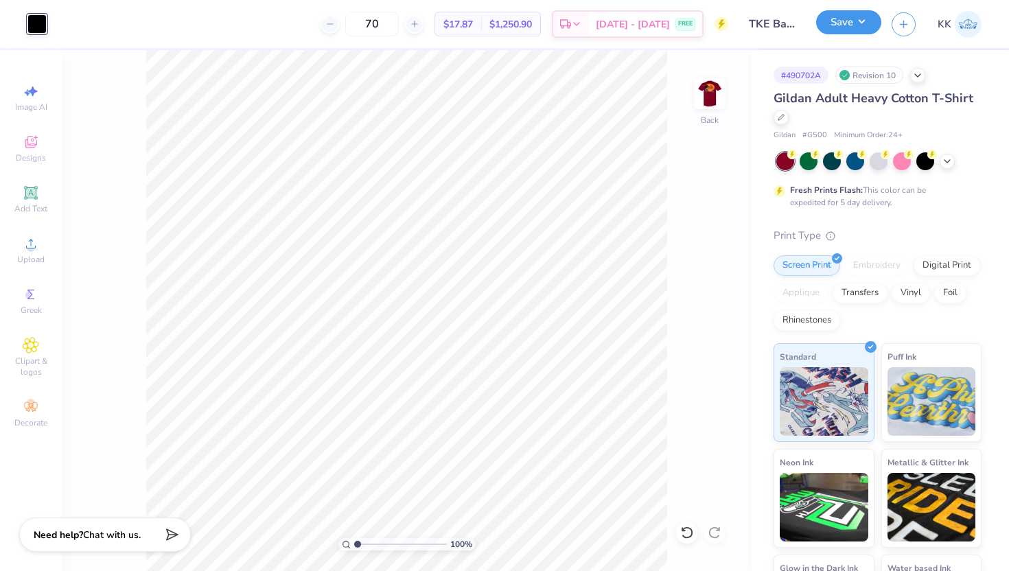
click at [852, 22] on button "Save" at bounding box center [848, 22] width 65 height 24
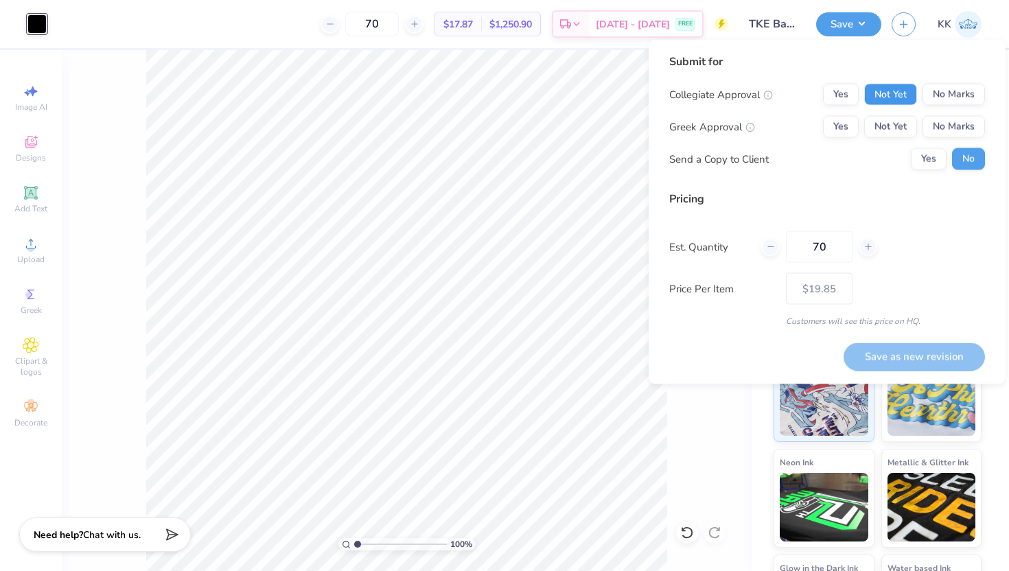
click at [902, 99] on button "Not Yet" at bounding box center [890, 95] width 53 height 22
click at [898, 121] on button "Not Yet" at bounding box center [890, 127] width 53 height 22
click at [894, 351] on button "Save as new revision" at bounding box center [914, 356] width 141 height 28
type input "$19.85"
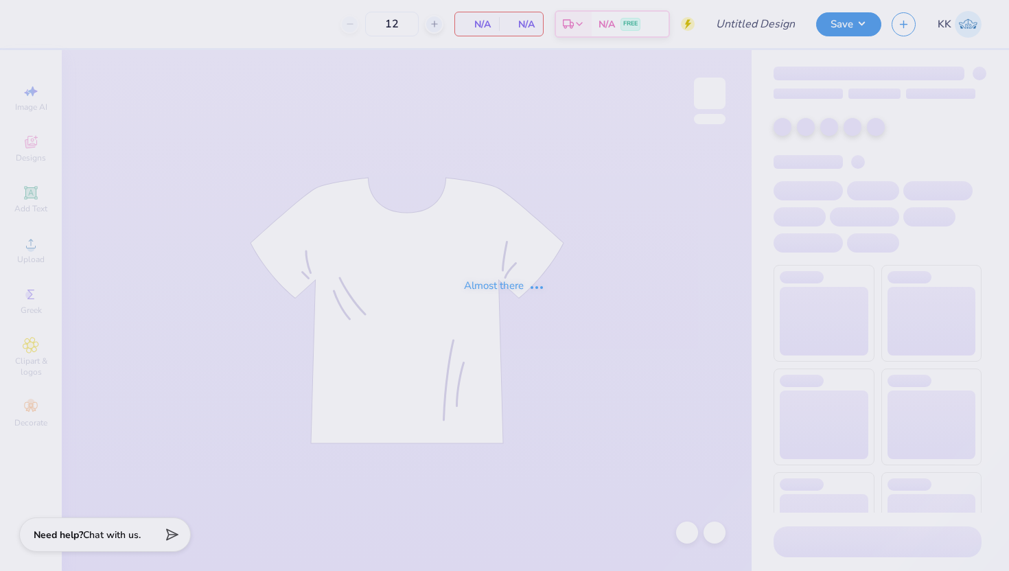
type input "TKE Bass Pro Shirts"
type input "70"
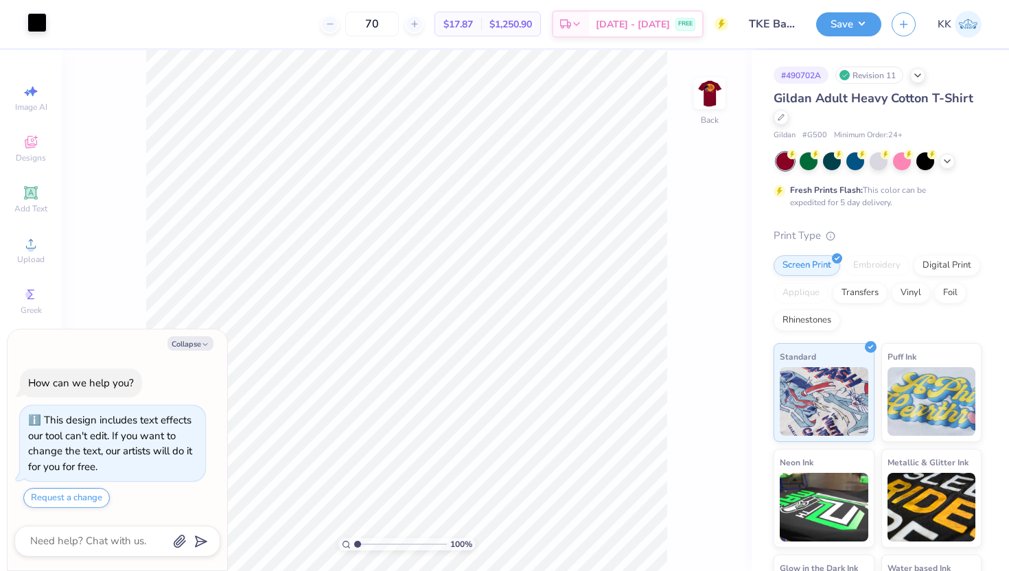
click at [40, 28] on div at bounding box center [36, 22] width 19 height 19
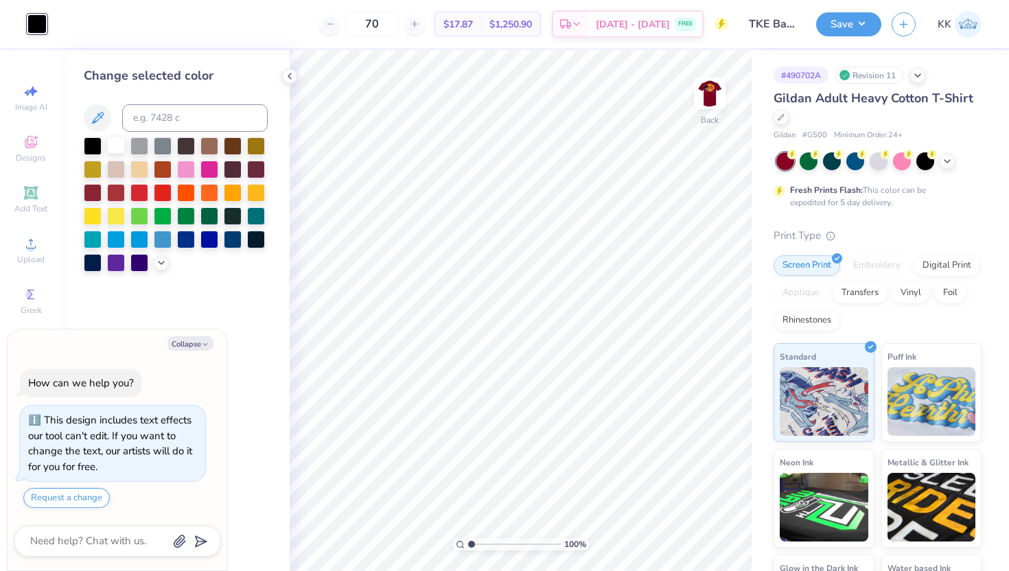
click at [115, 149] on div at bounding box center [116, 145] width 18 height 18
click at [697, 90] on img at bounding box center [709, 93] width 55 height 55
type textarea "x"
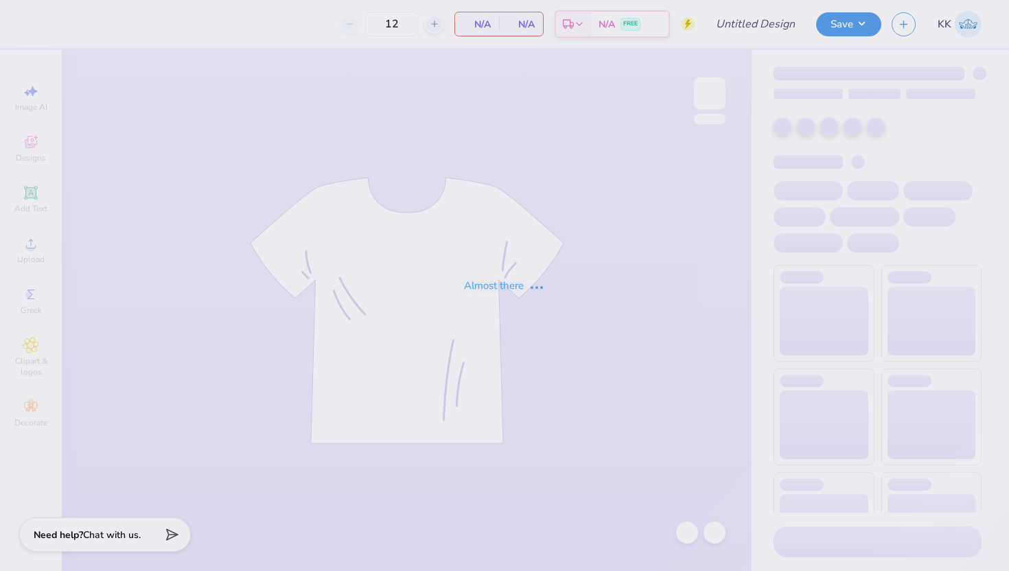
type input "TKE Bass Pro Shirts"
type input "70"
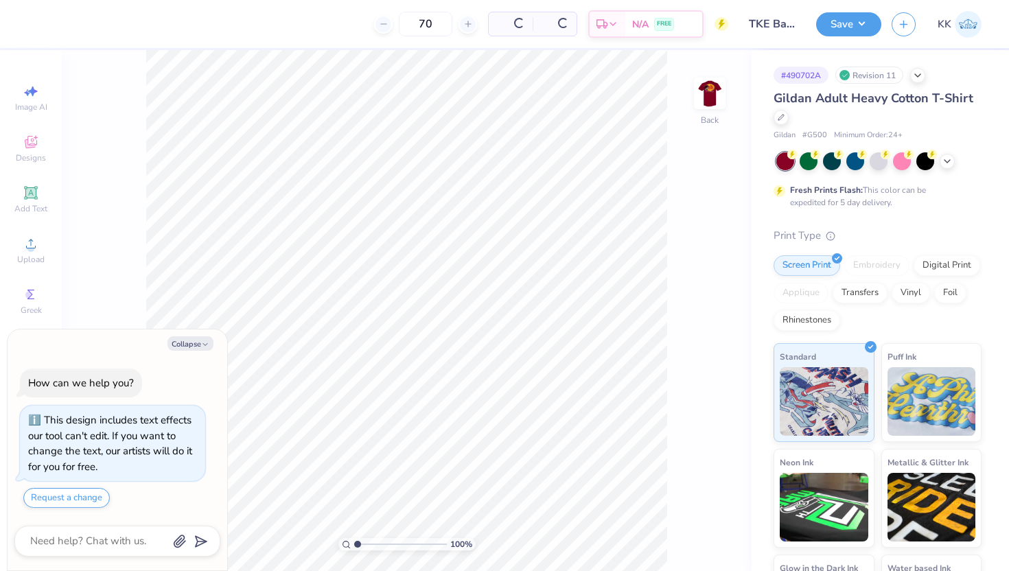
type textarea "x"
click at [192, 340] on button "Collapse" at bounding box center [190, 343] width 46 height 14
type textarea "x"
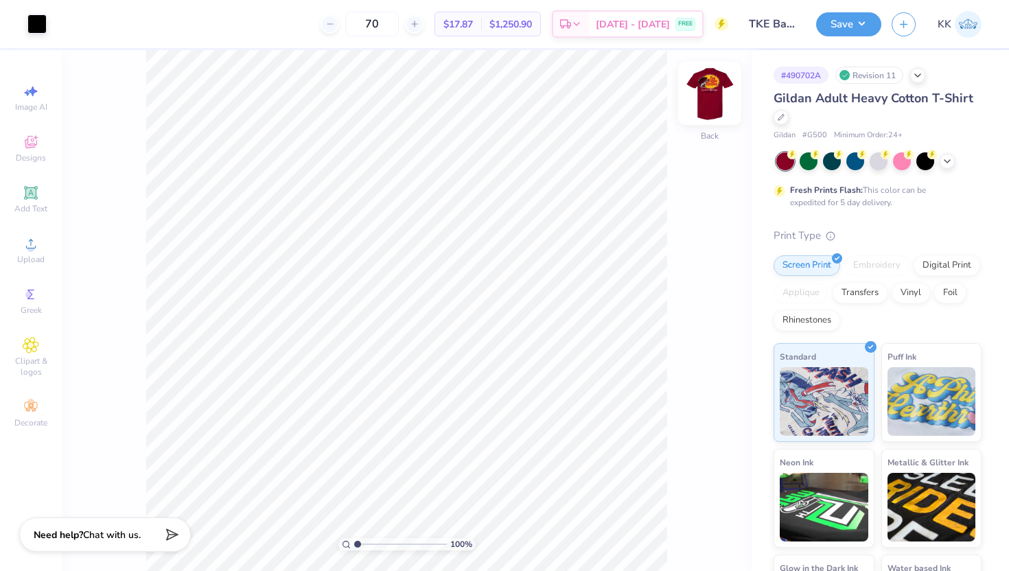
click at [696, 89] on img at bounding box center [709, 93] width 55 height 55
